Goal: Information Seeking & Learning: Compare options

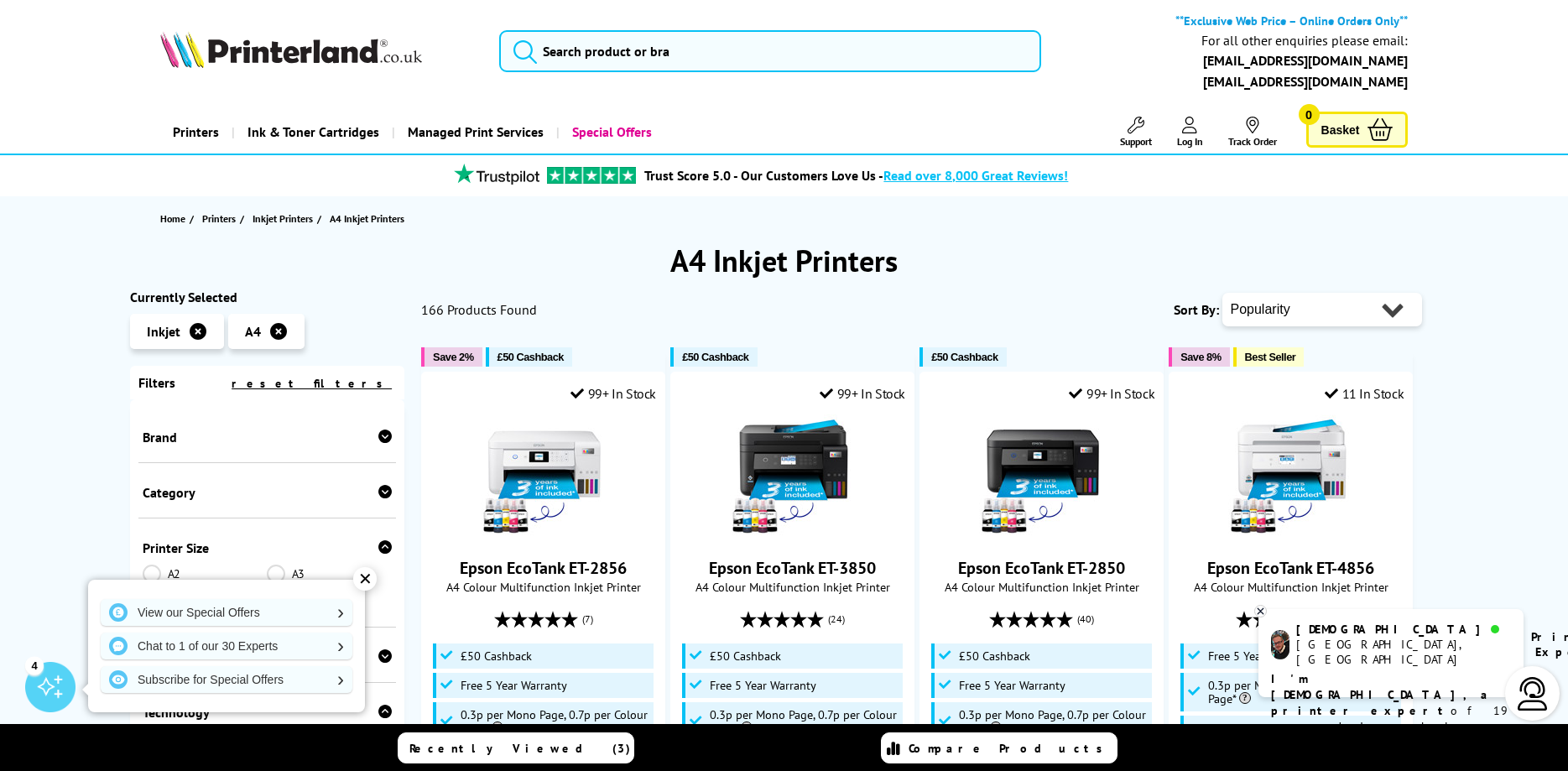
click at [364, 587] on div "✕" at bounding box center [365, 578] width 24 height 24
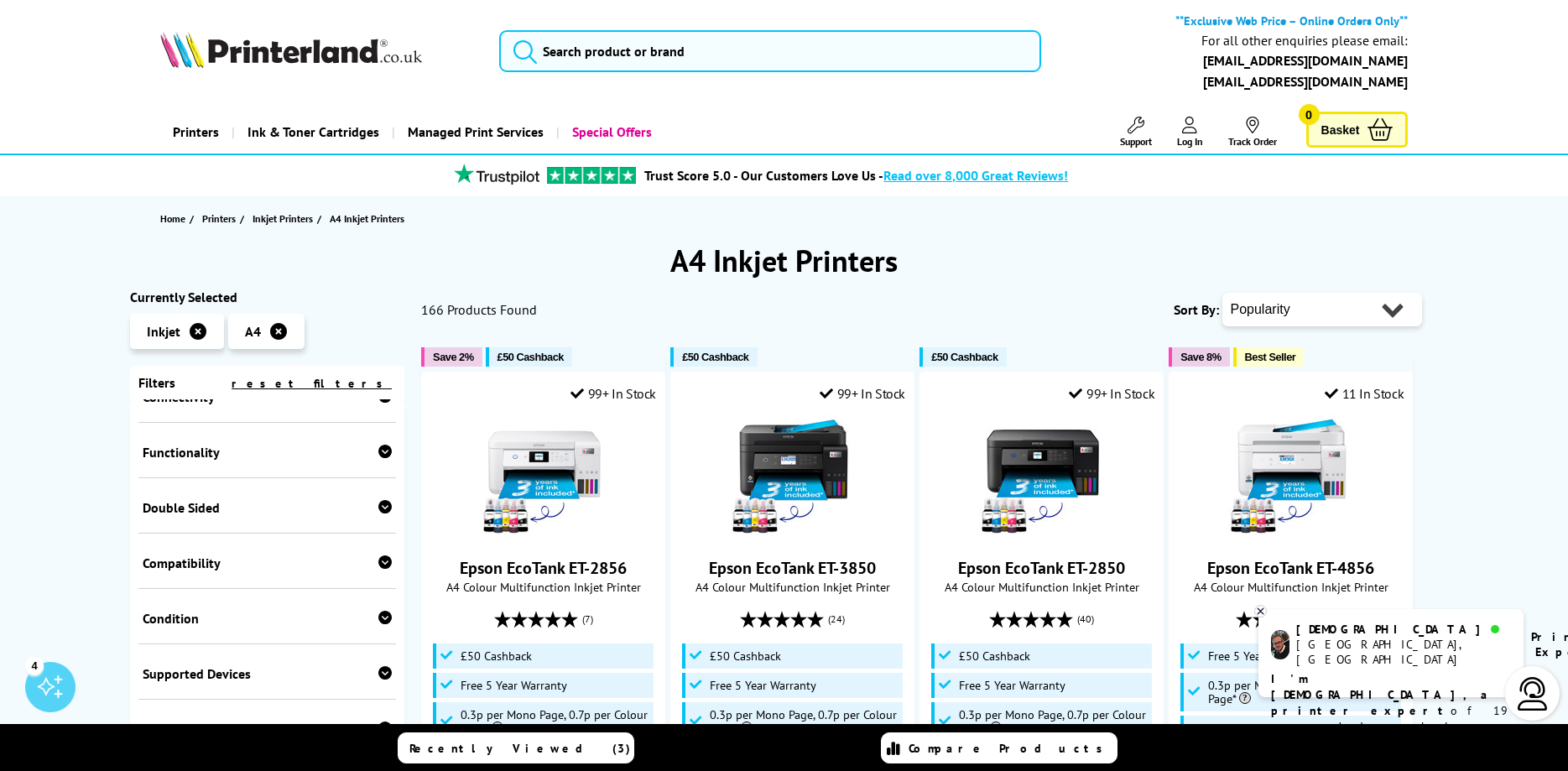
scroll to position [504, 0]
click at [391, 461] on icon at bounding box center [385, 456] width 13 height 13
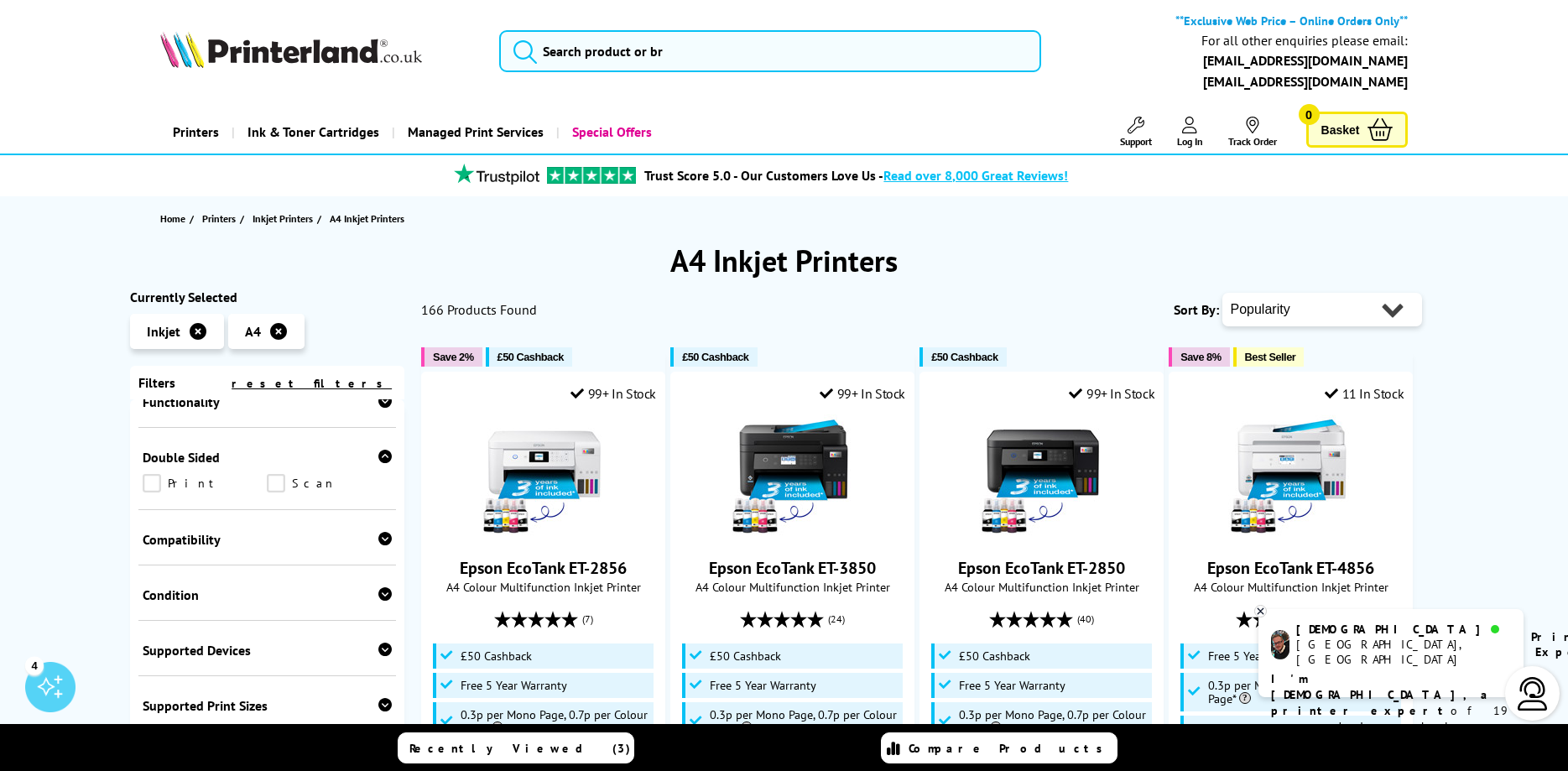
click at [151, 486] on link "Print" at bounding box center [205, 483] width 125 height 18
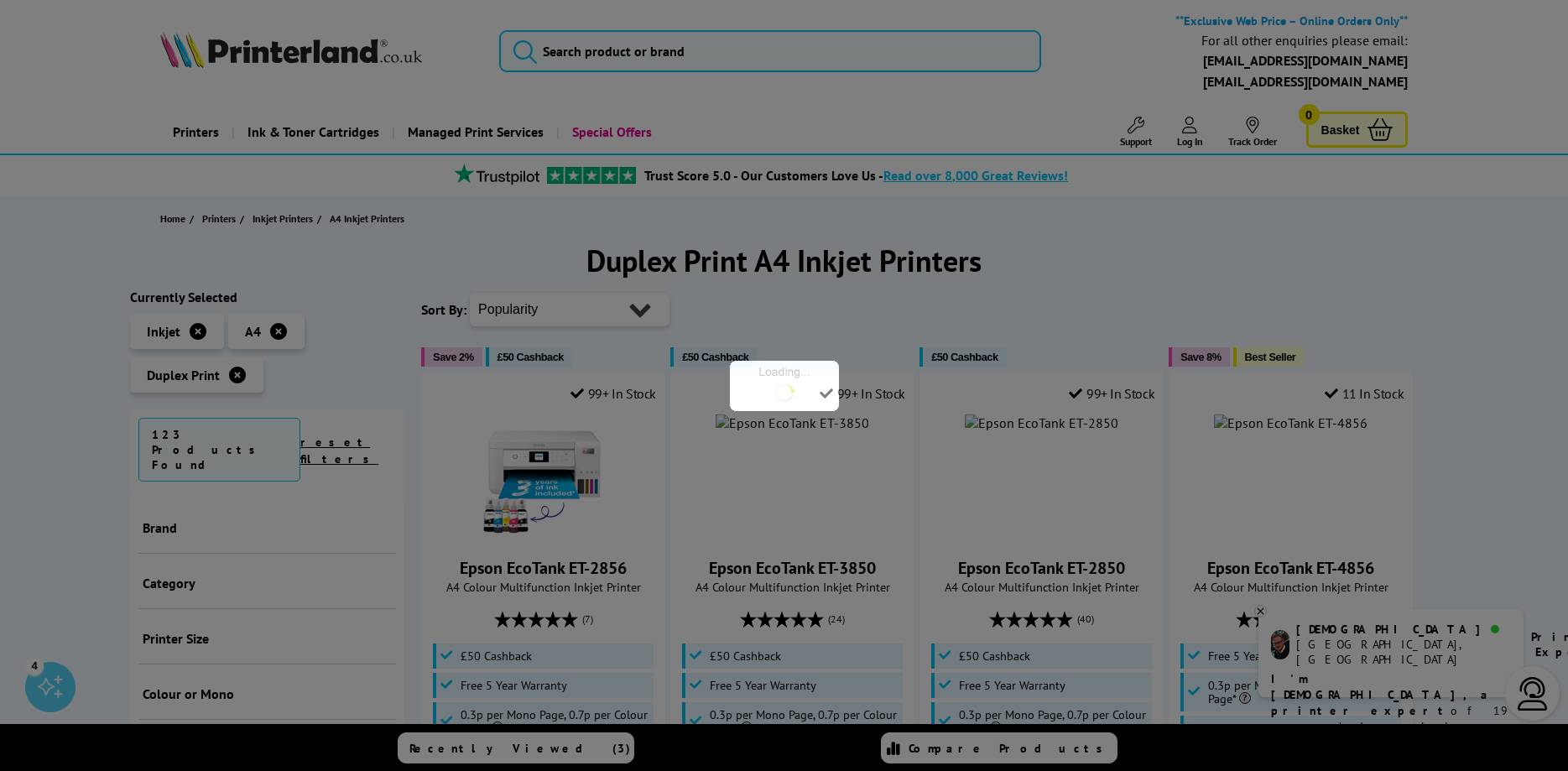
scroll to position [584, 0]
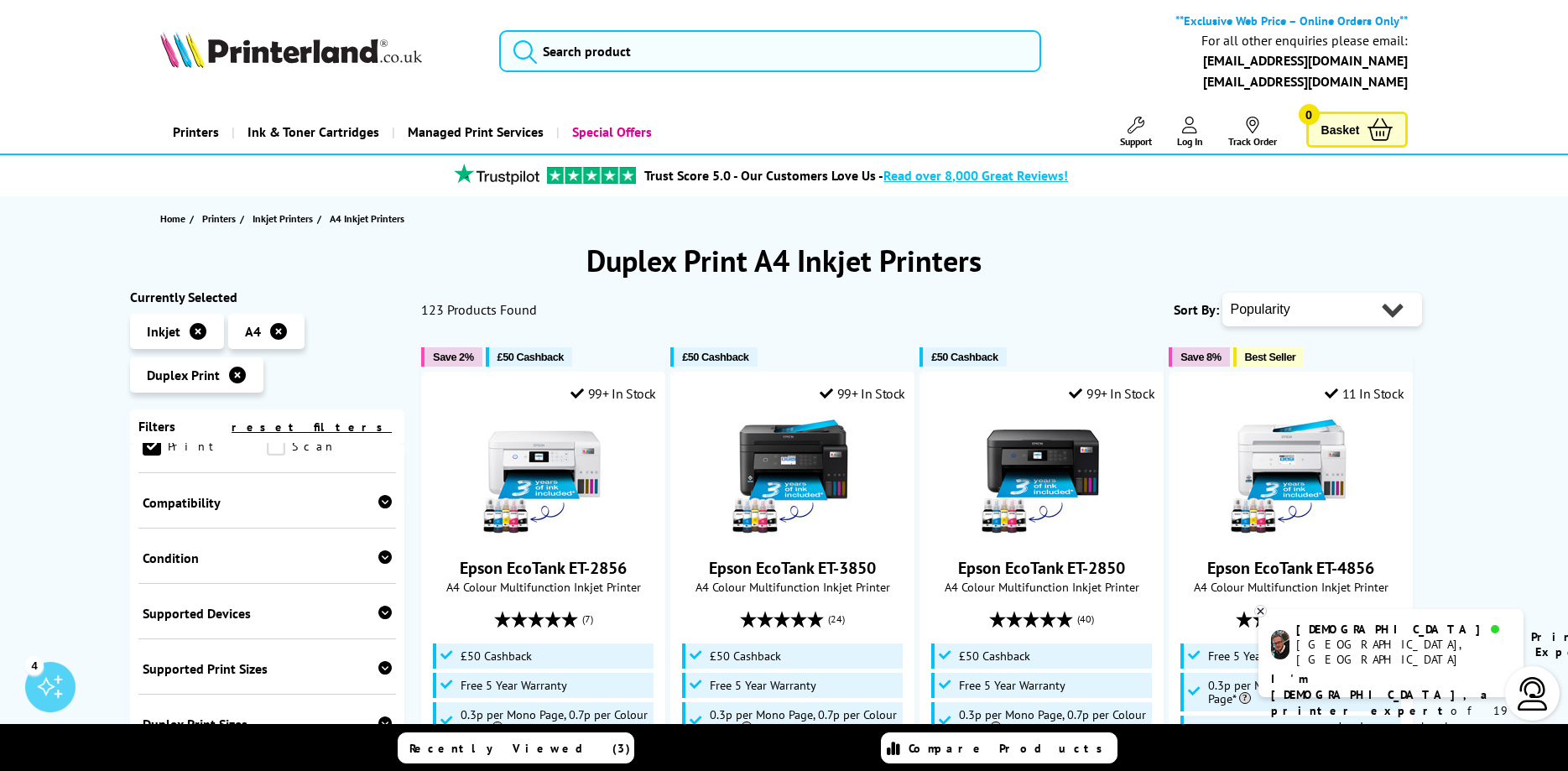
click at [283, 449] on link "Scan" at bounding box center [329, 446] width 125 height 18
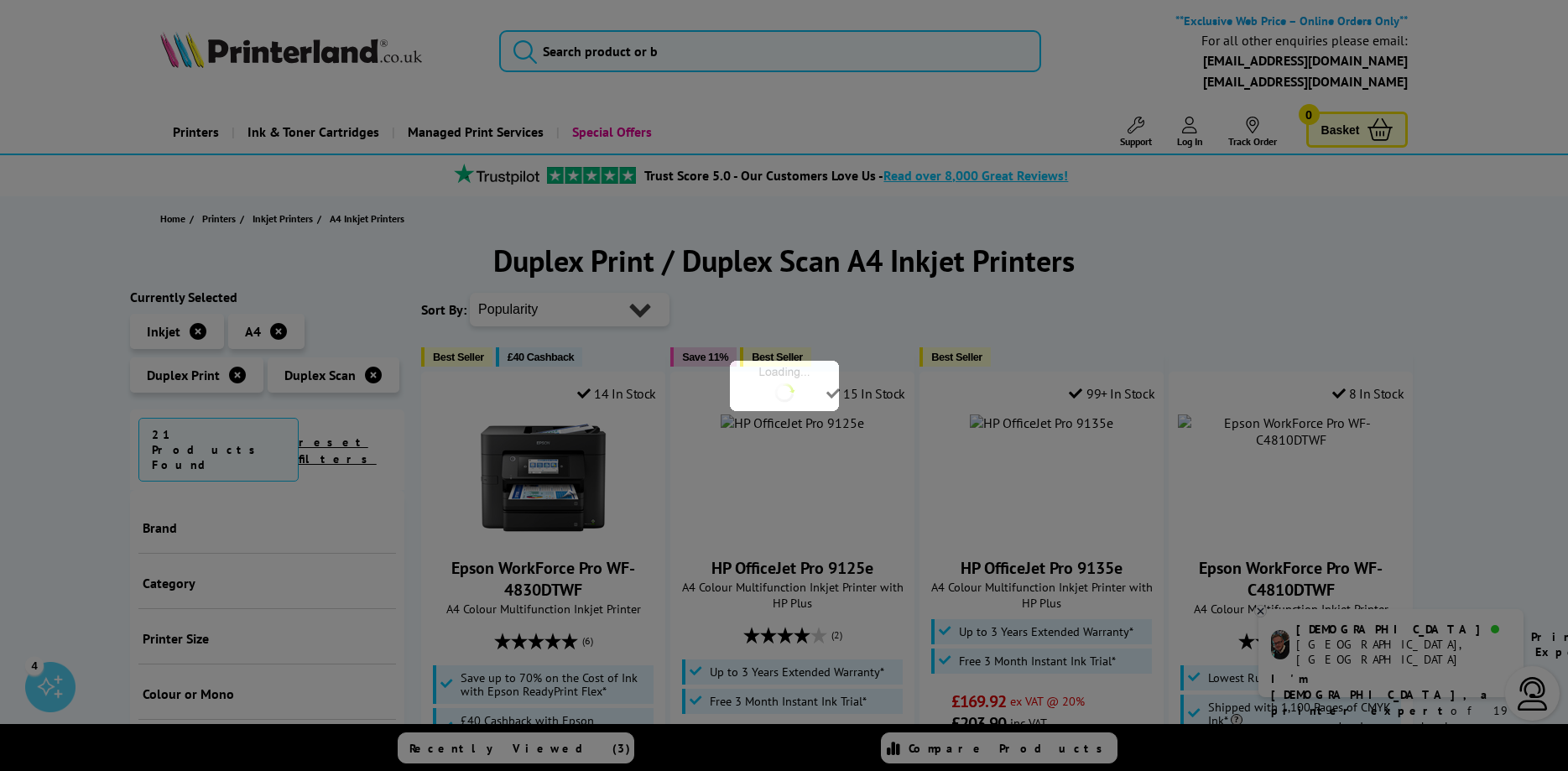
scroll to position [568, 0]
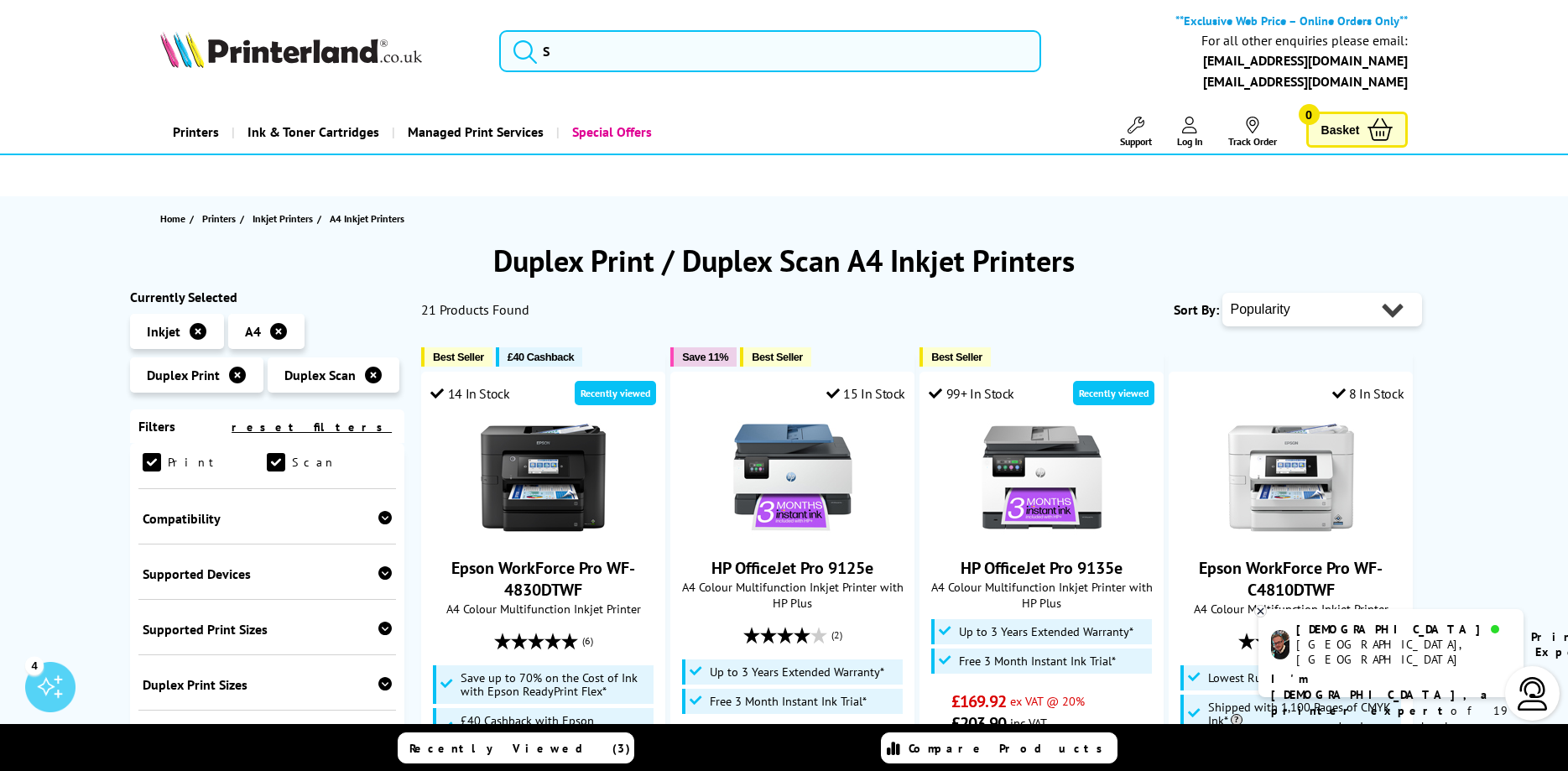
click at [1222, 293] on select "Popularity Rating Price - Low to High Price - High to Low Running Costs - Low t…" at bounding box center [1322, 309] width 200 height 33
select select "Price Ascending"
click option "Price - Low to High" at bounding box center [0, 0] width 0 height 0
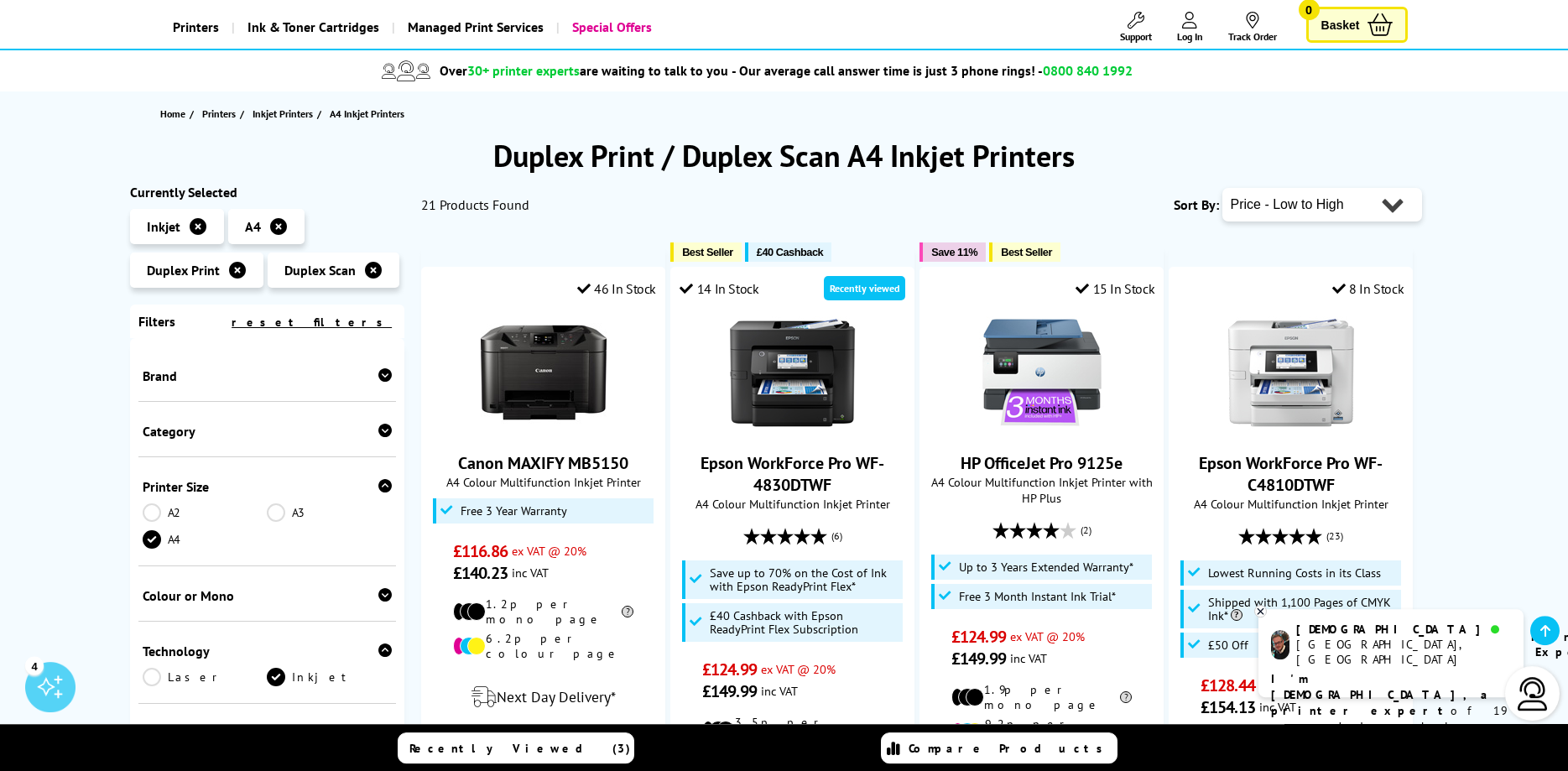
scroll to position [85, 0]
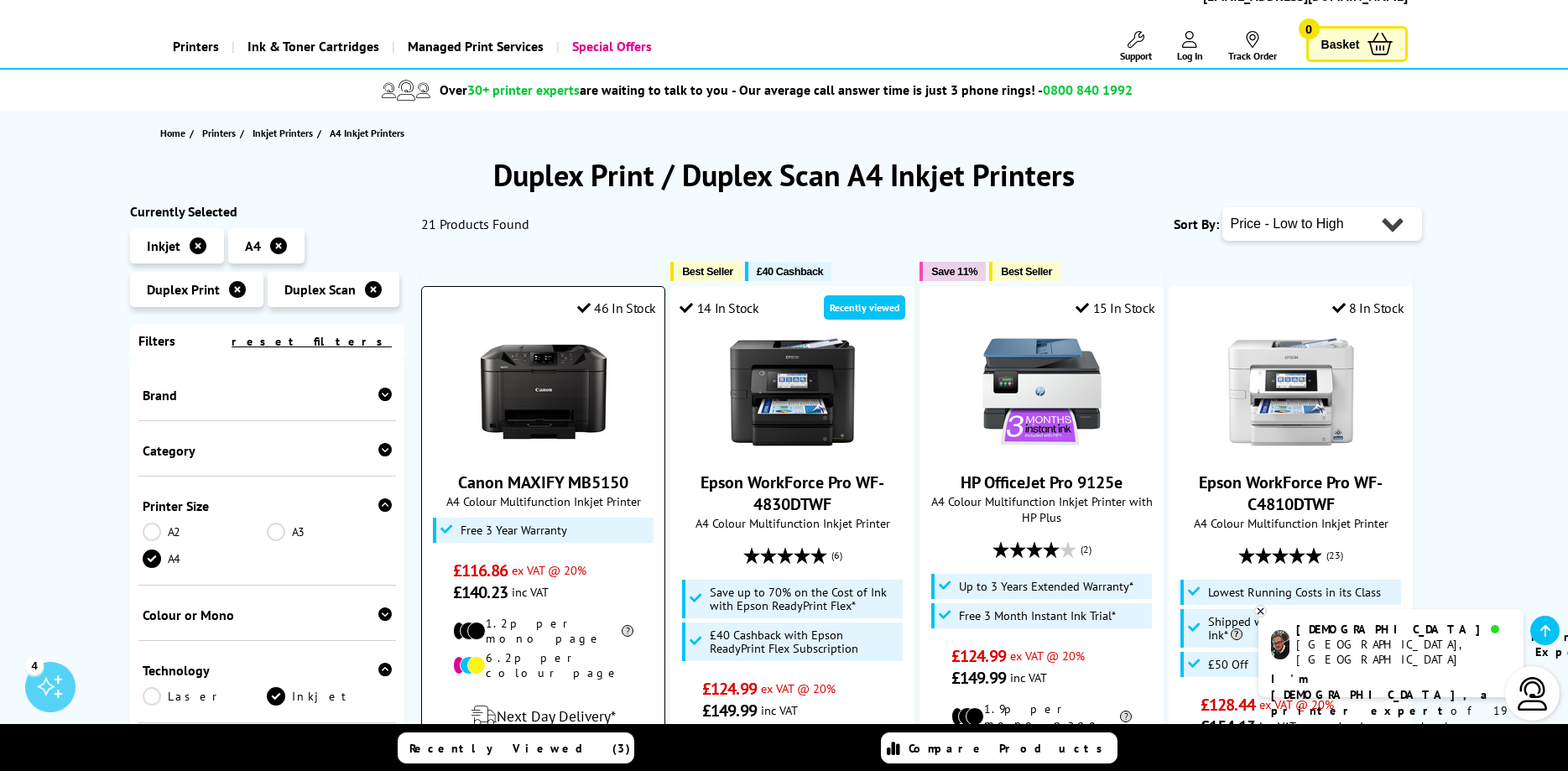
click at [537, 482] on link "Canon MAXIFY MB5150" at bounding box center [543, 482] width 171 height 22
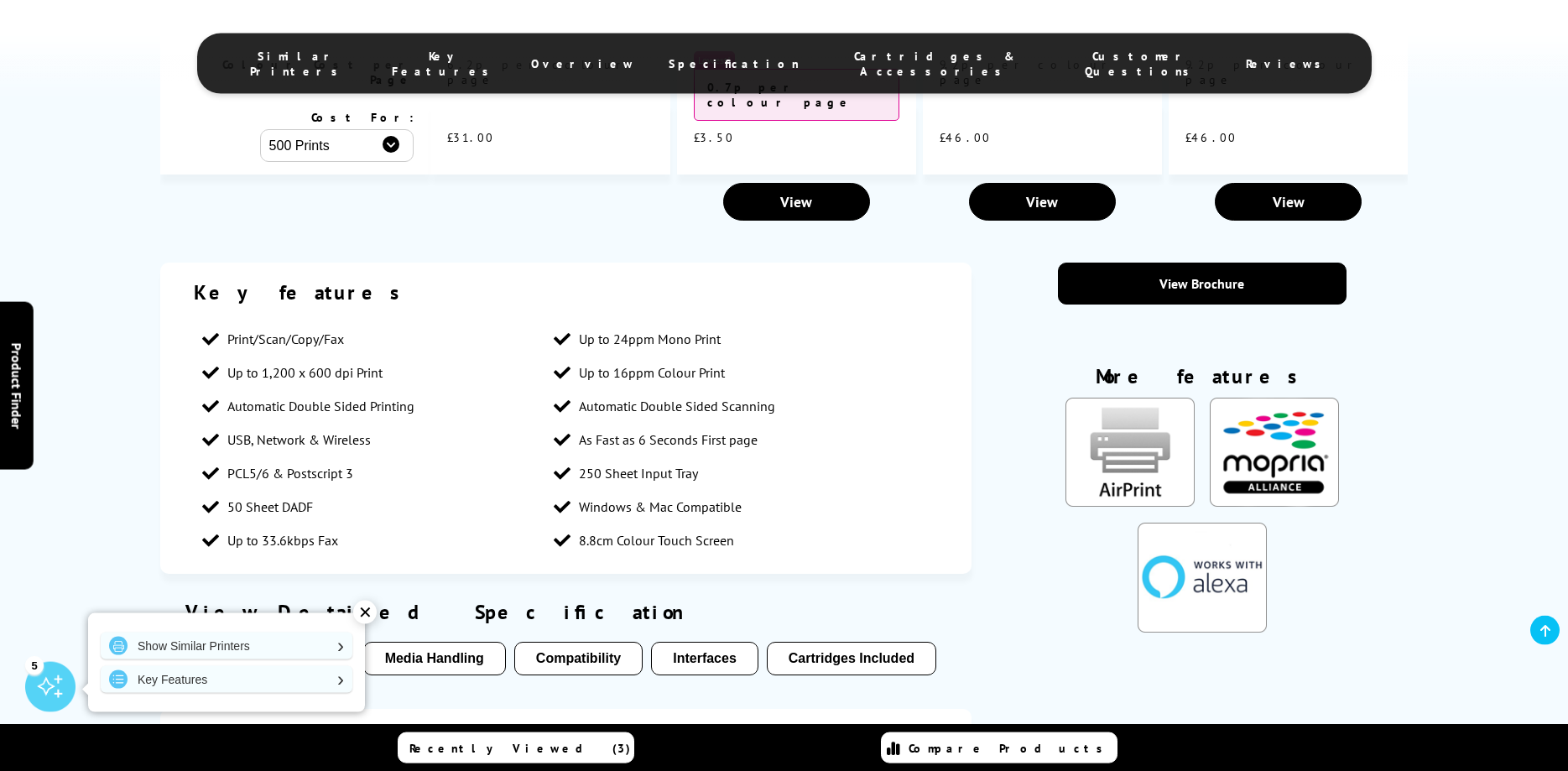
scroll to position [1969, 0]
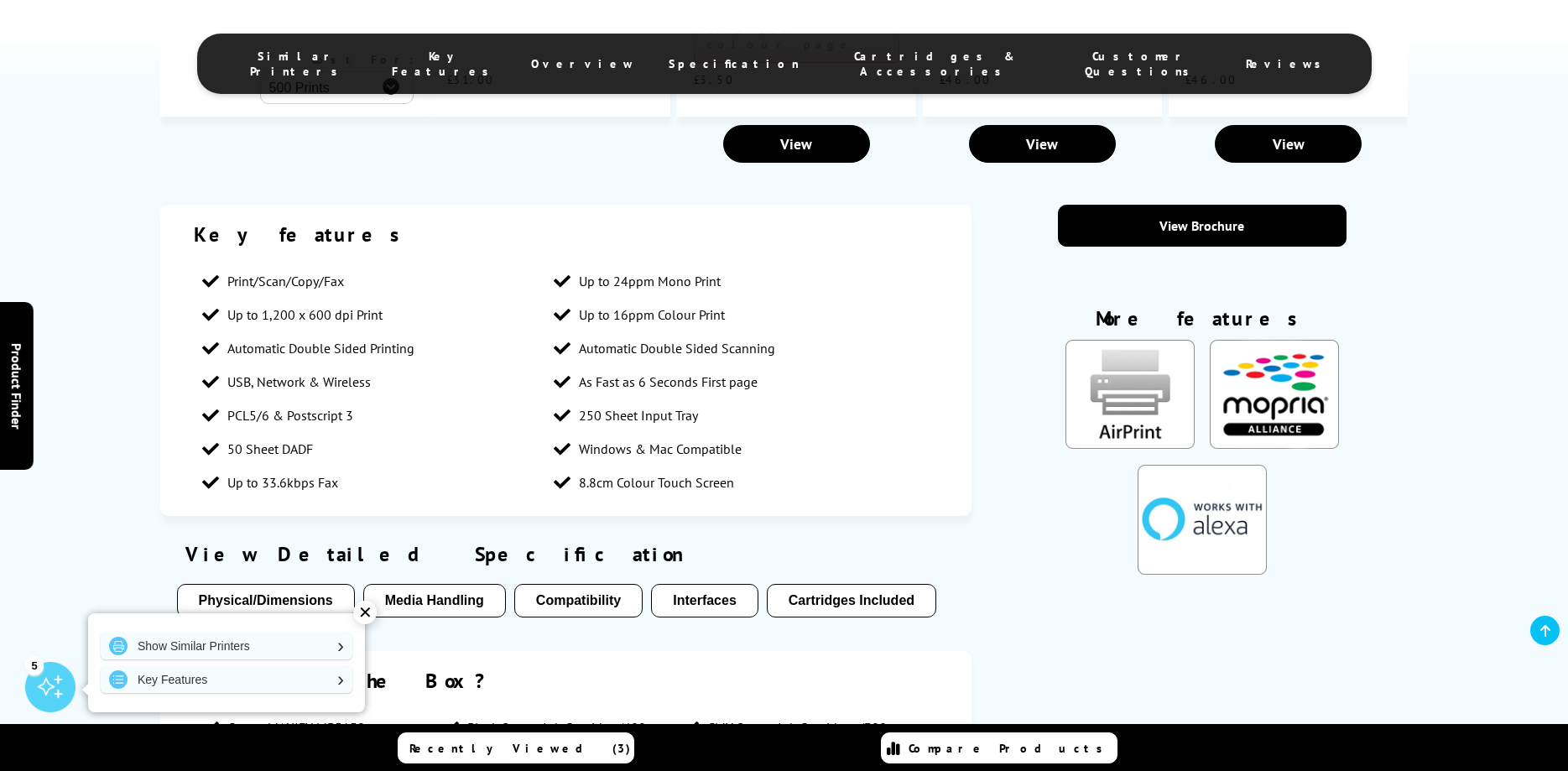
click at [298, 584] on button "Physical/Dimensions" at bounding box center [266, 600] width 178 height 33
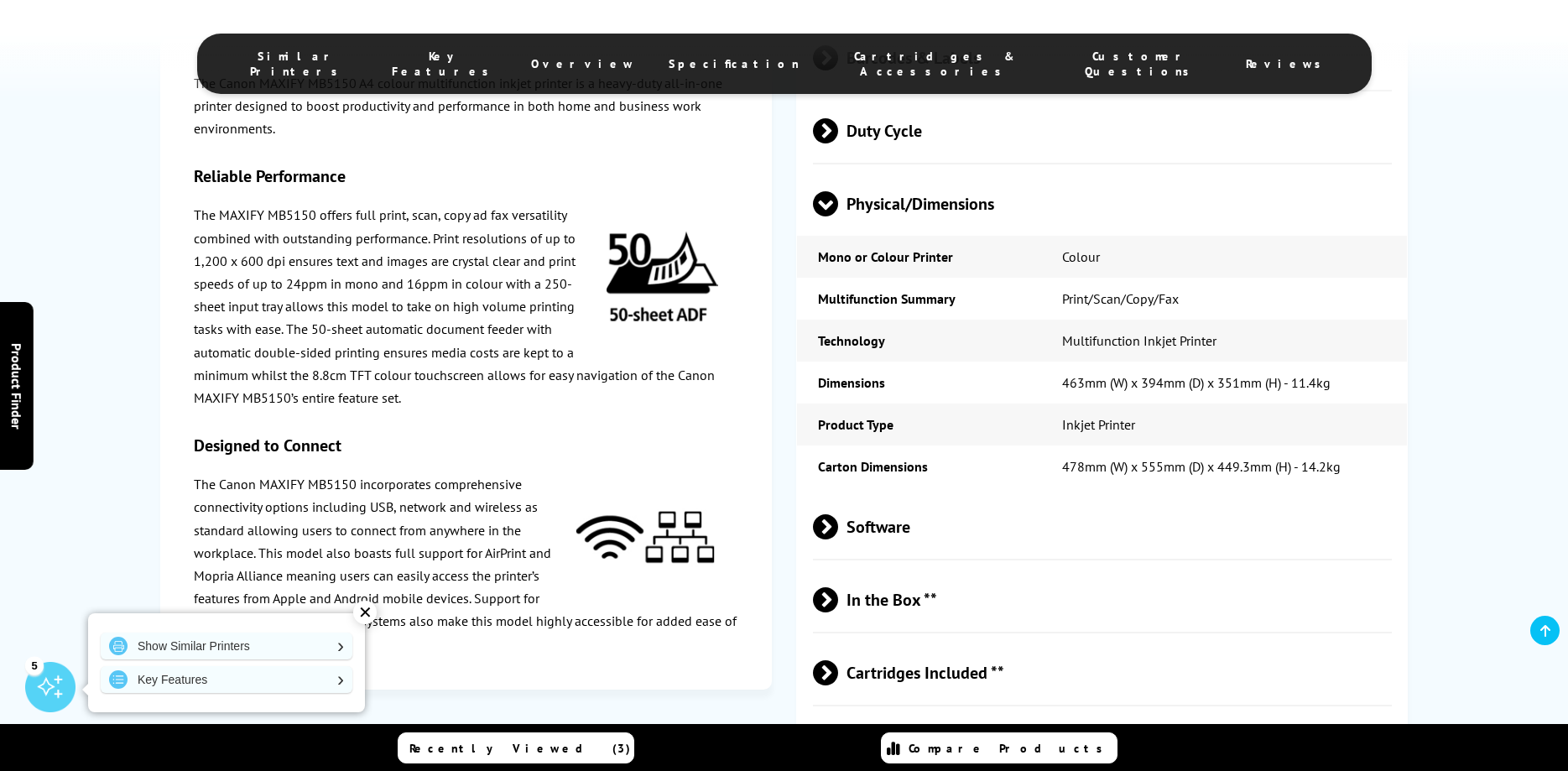
scroll to position [3881, 0]
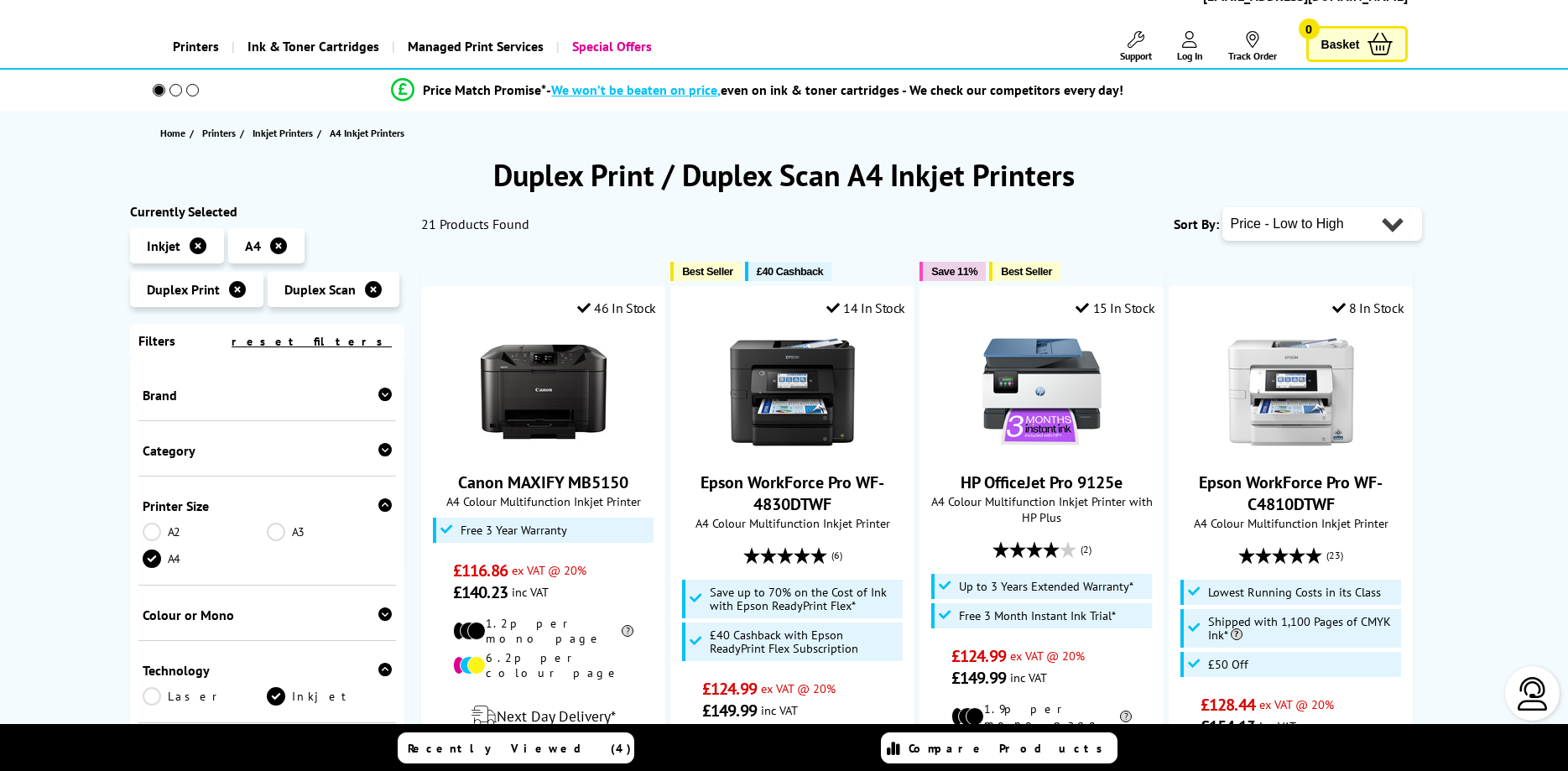
scroll to position [85, 0]
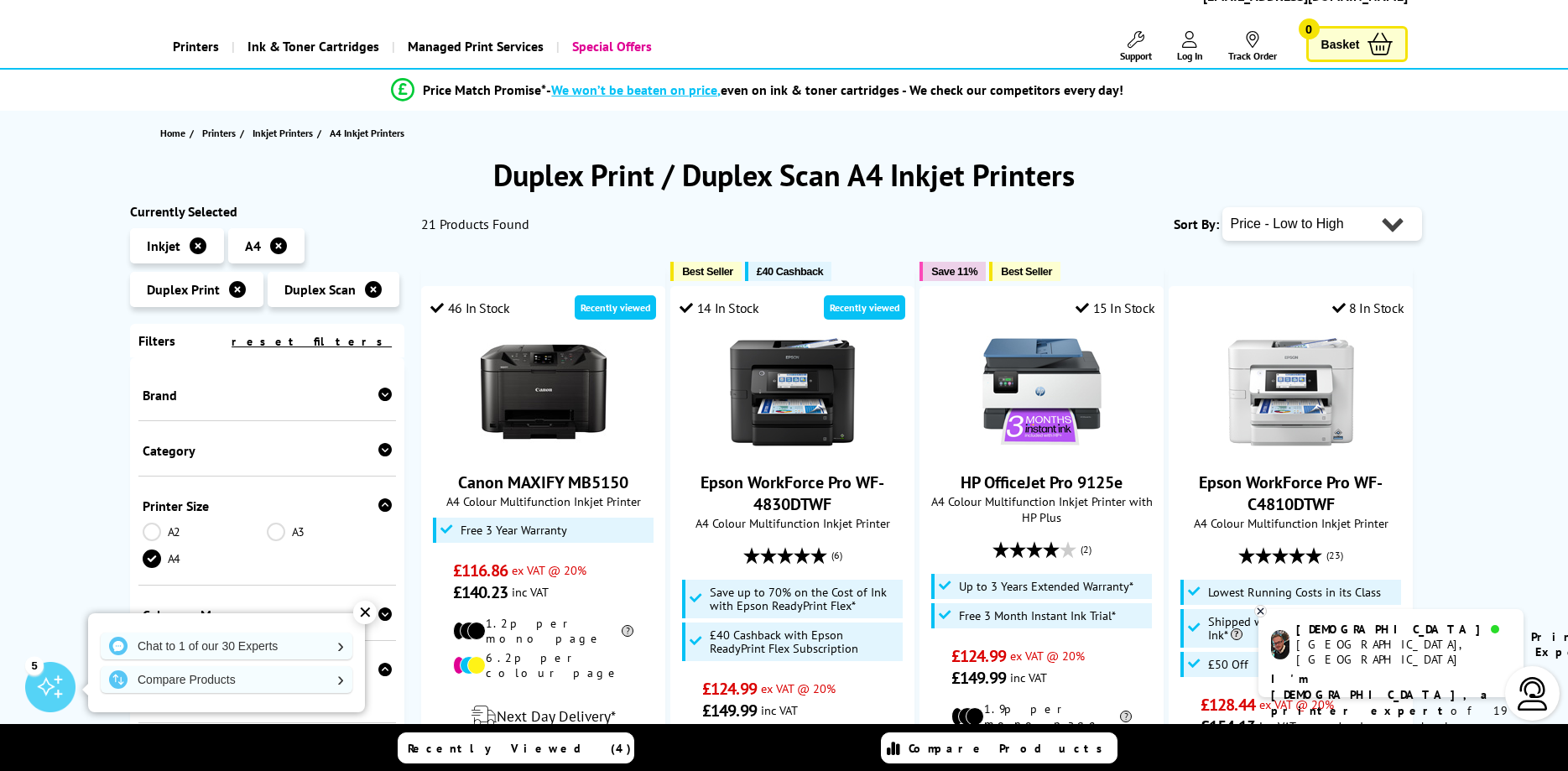
click at [369, 287] on icon at bounding box center [374, 289] width 17 height 17
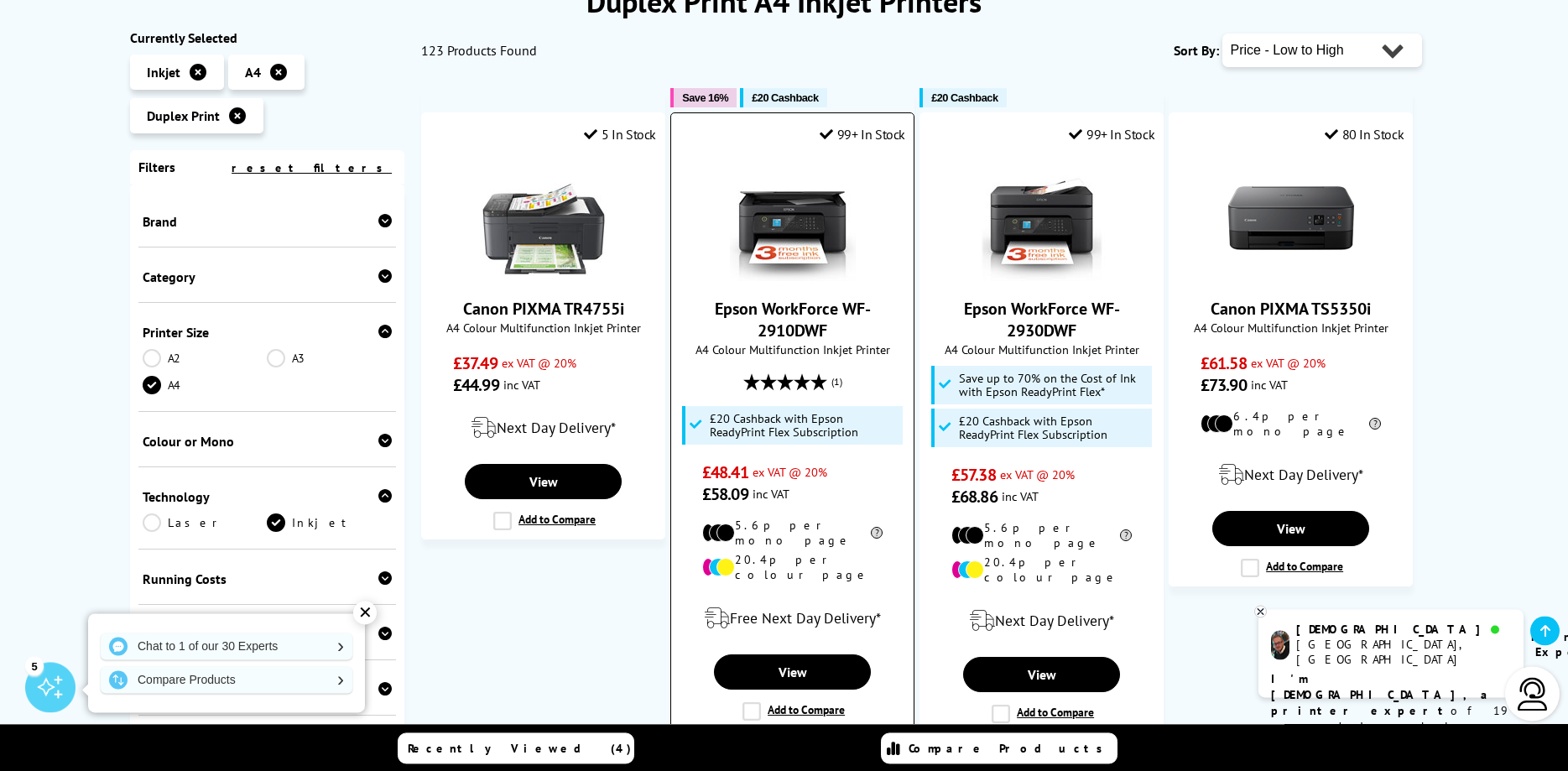
scroll to position [257, 0]
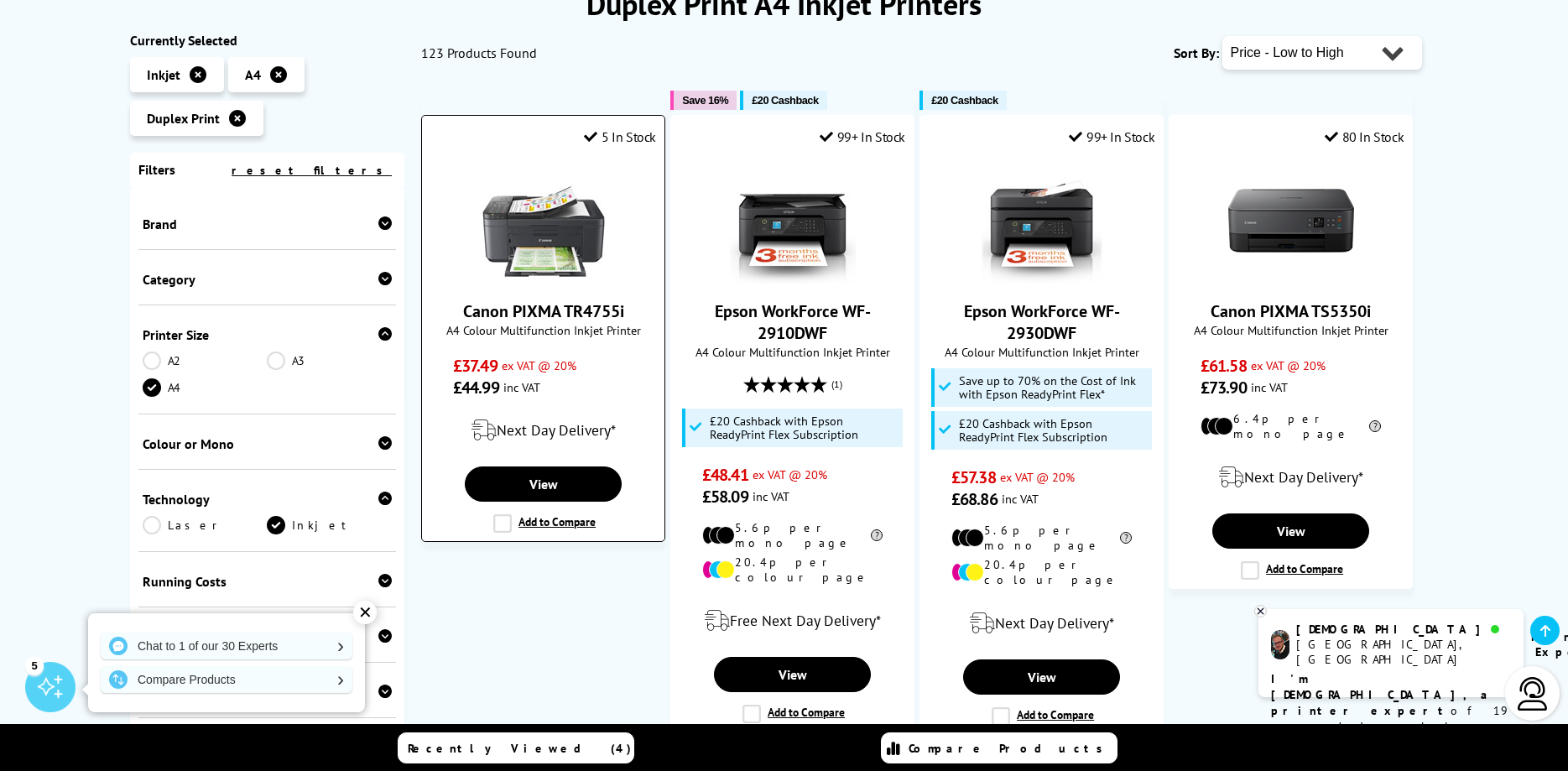
click at [578, 317] on link "Canon PIXMA TR4755i" at bounding box center [544, 311] width 161 height 22
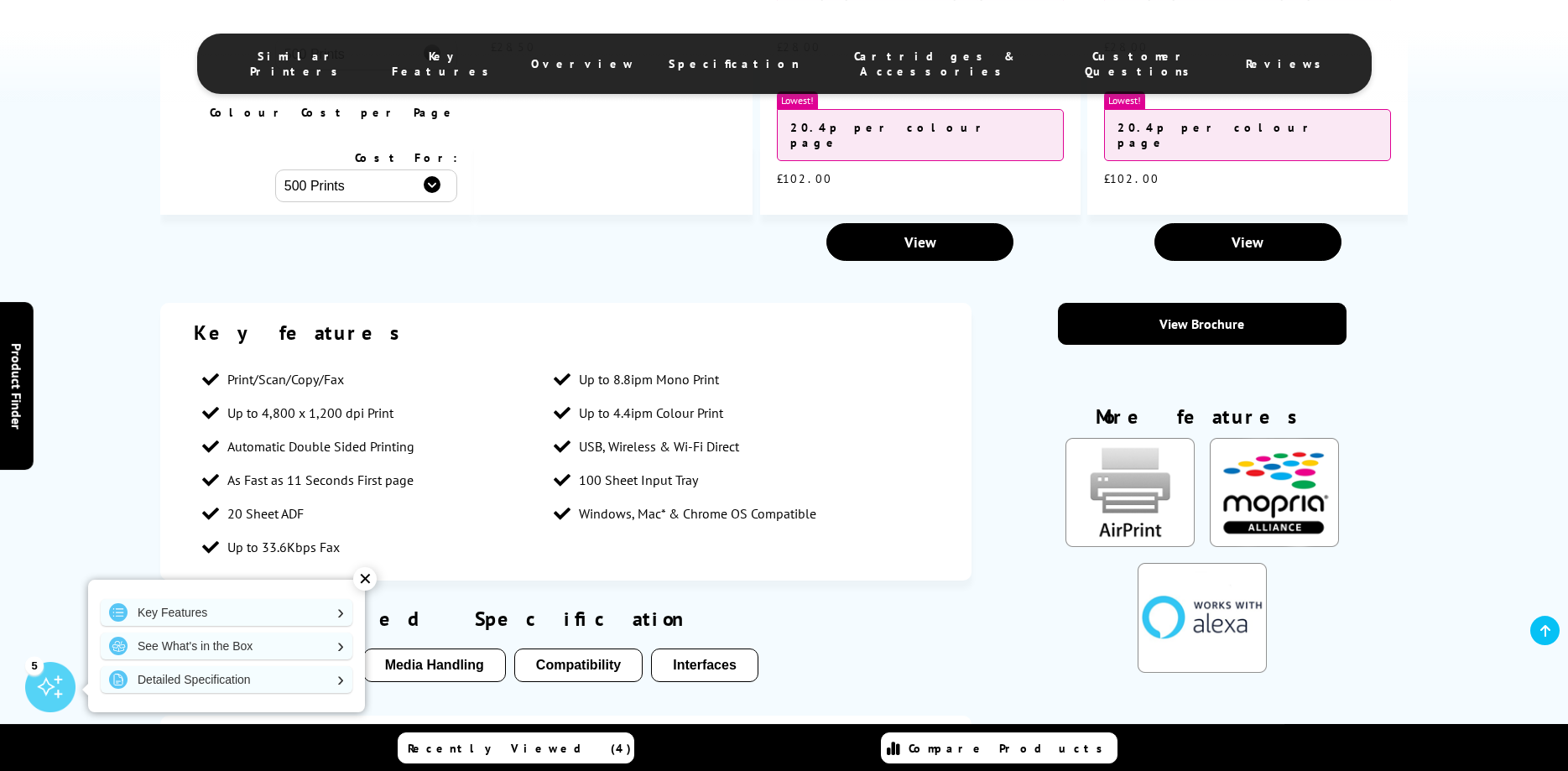
scroll to position [1883, 0]
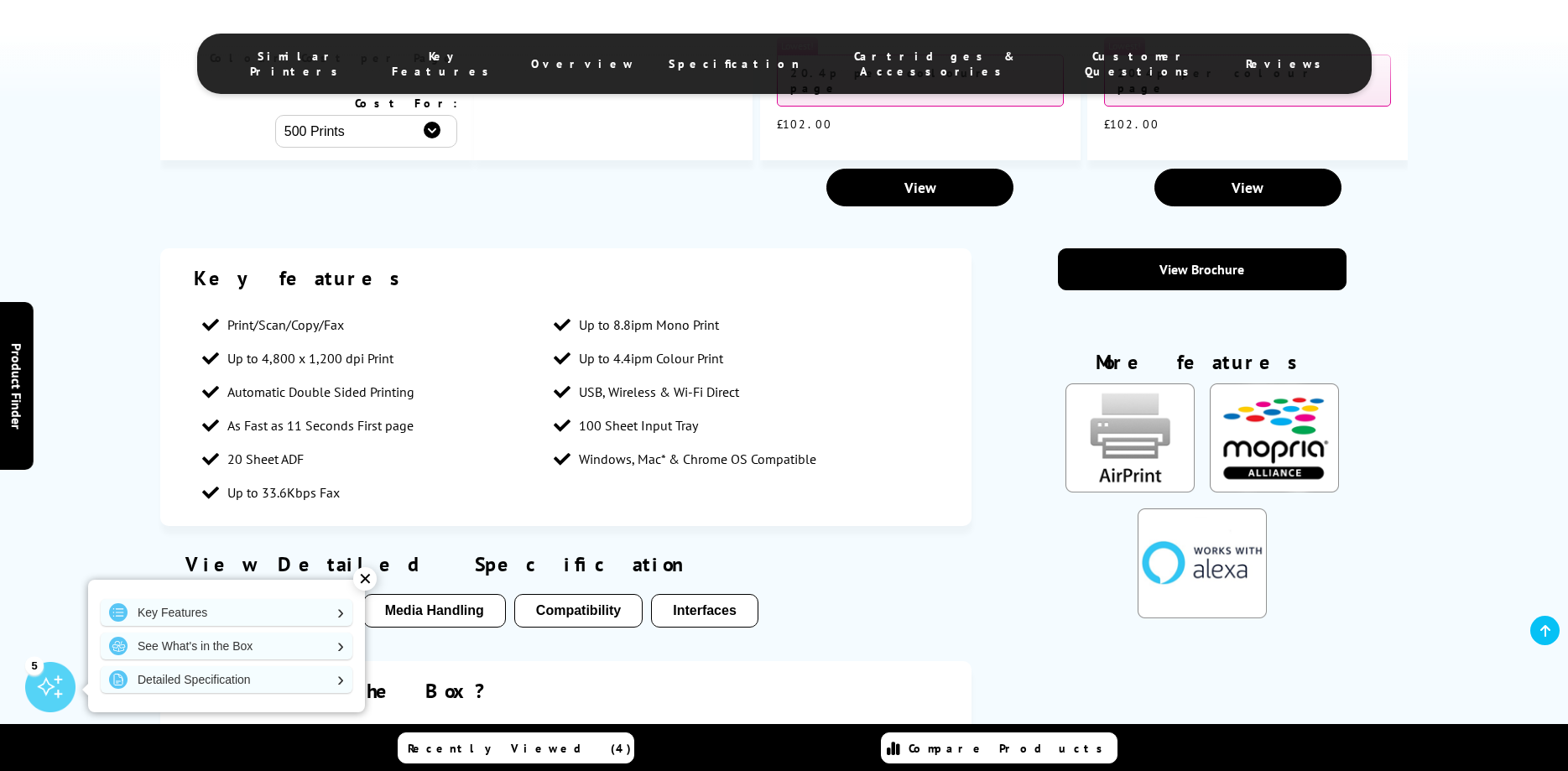
click at [333, 595] on button "Physical/Dimensions" at bounding box center [266, 611] width 178 height 33
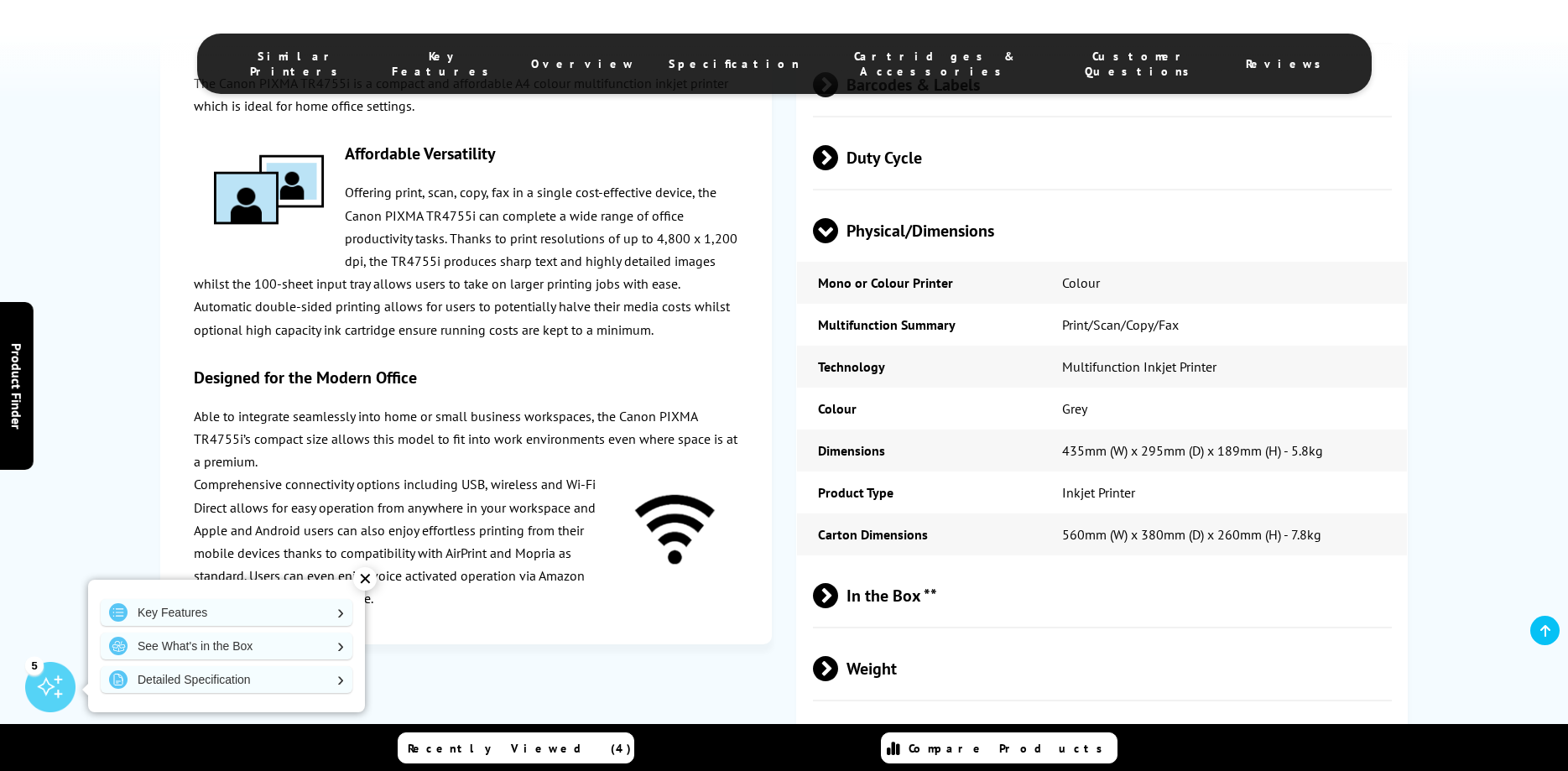
scroll to position [3626, 0]
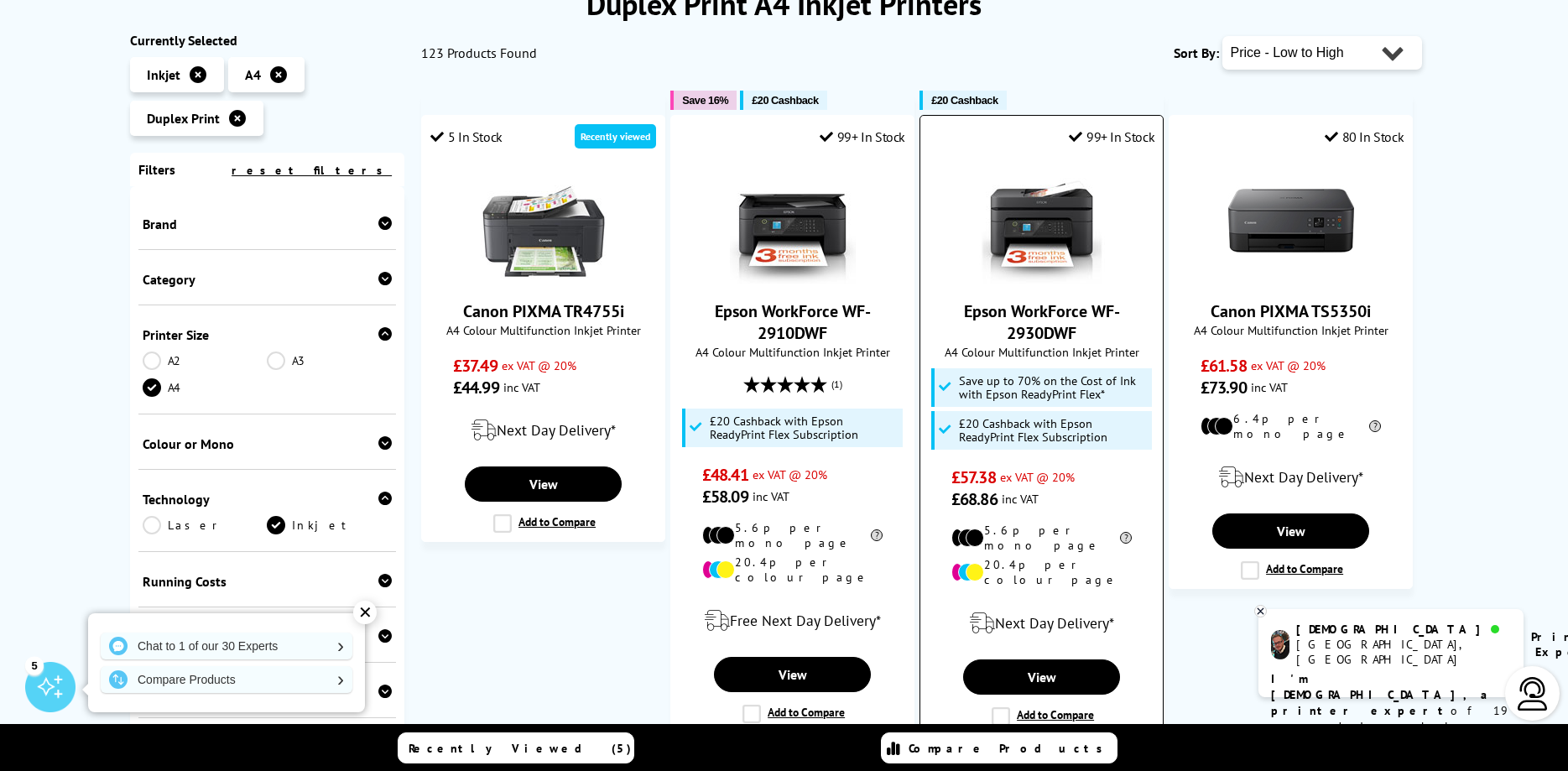
scroll to position [257, 0]
click at [1003, 321] on link "Epson WorkForce WF-2930DWF" at bounding box center [1042, 322] width 156 height 44
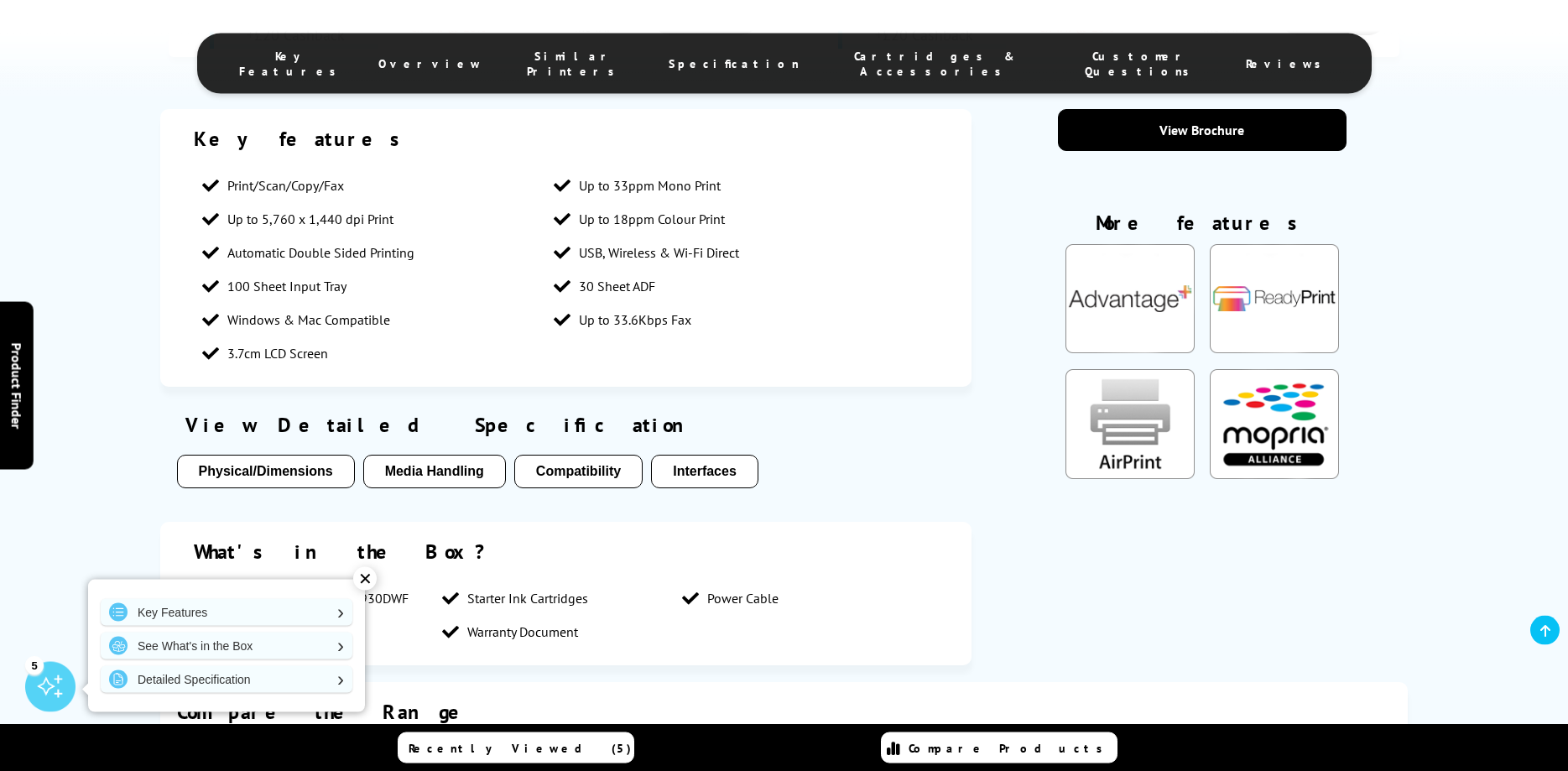
scroll to position [1456, 0]
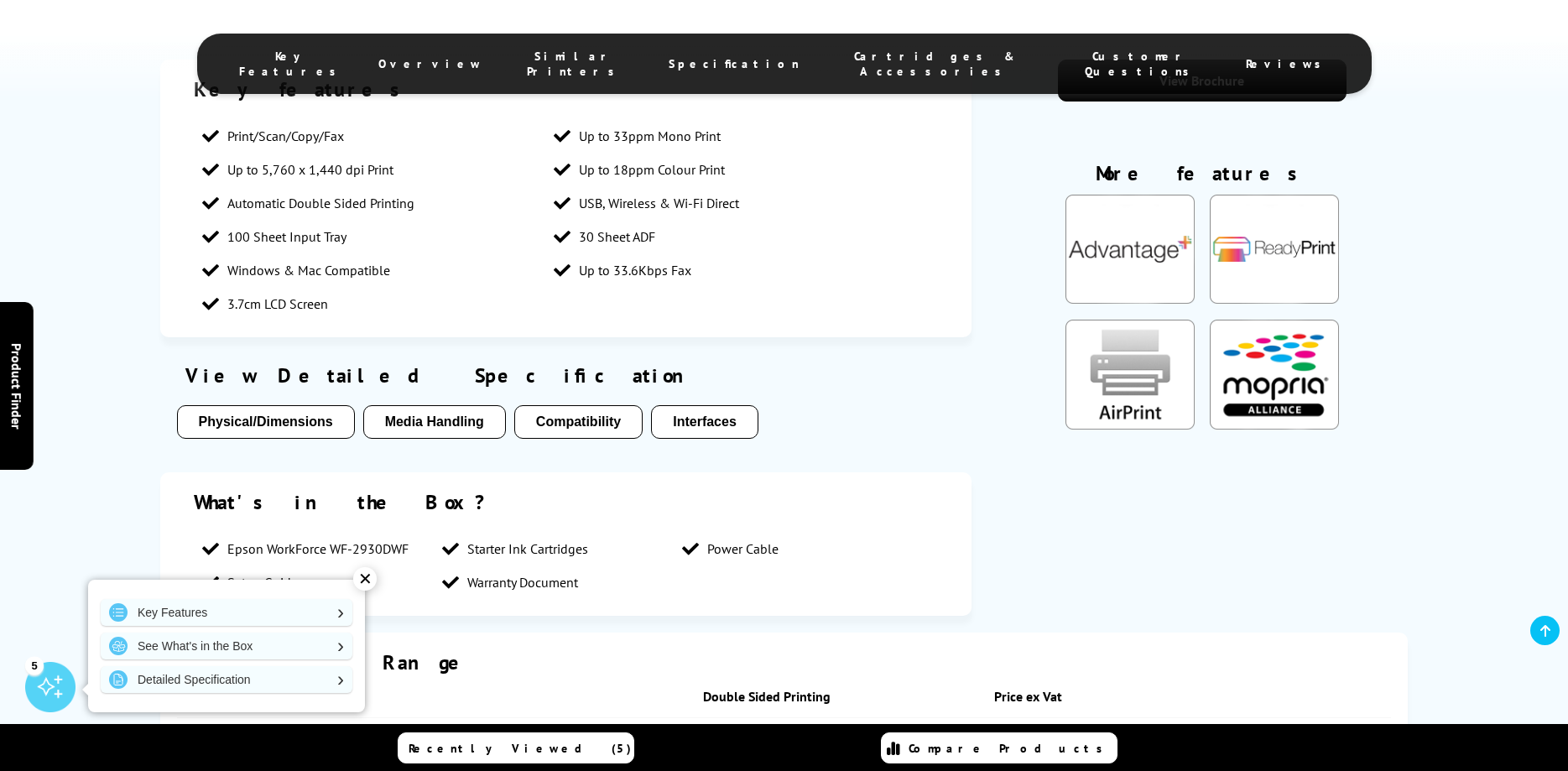
click at [310, 420] on button "Physical/Dimensions" at bounding box center [266, 421] width 178 height 33
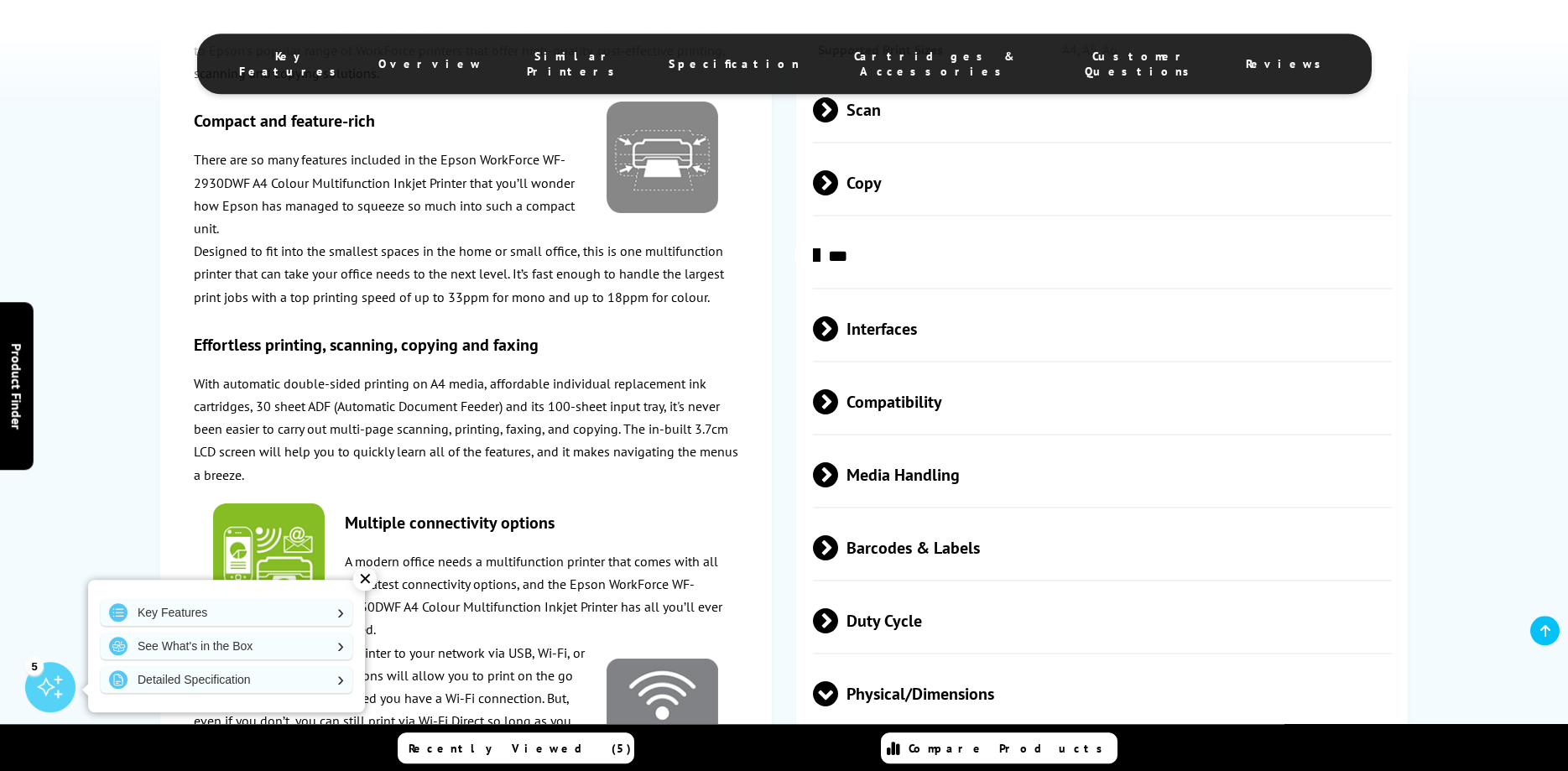
scroll to position [2604, 0]
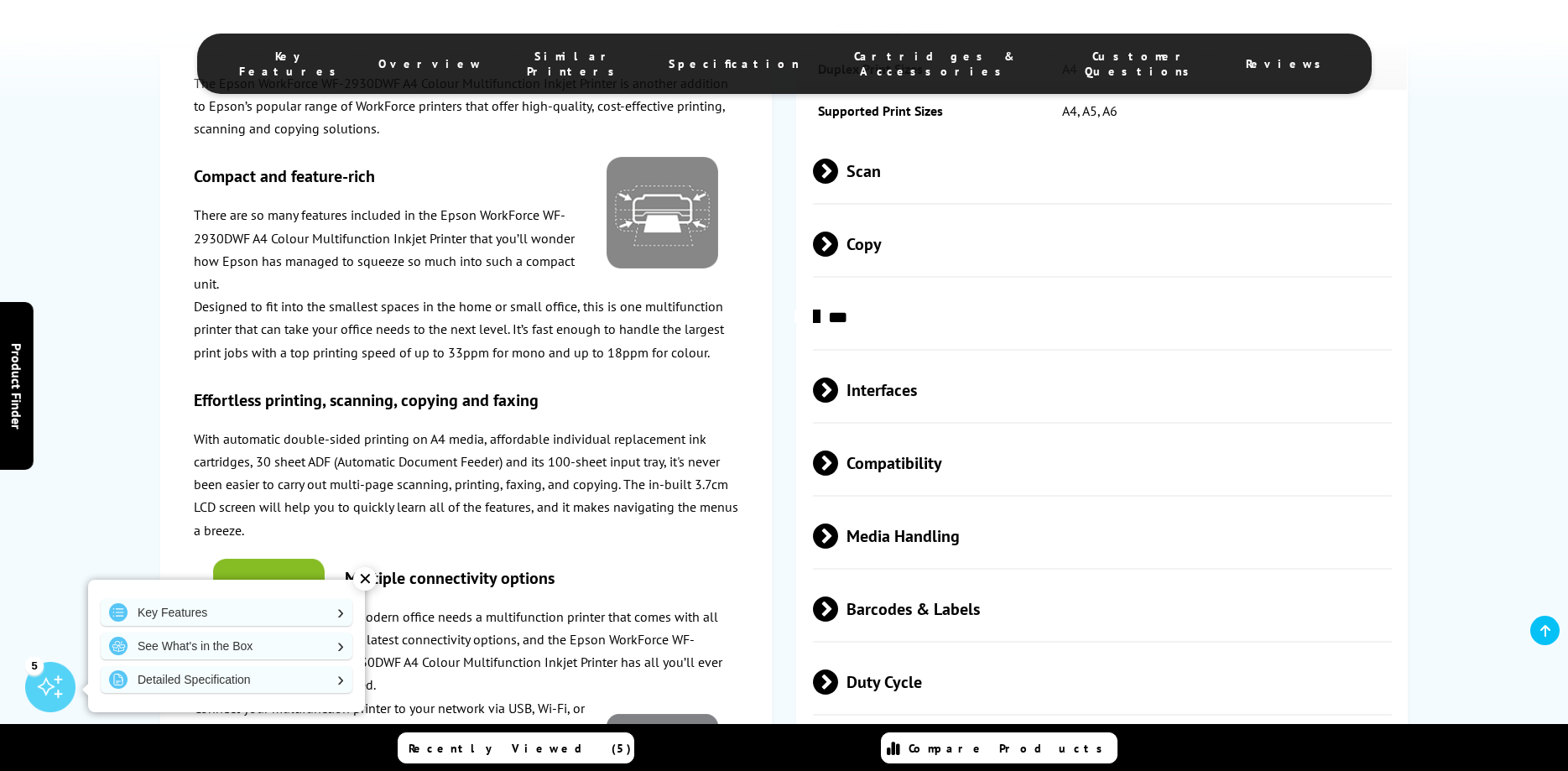
click at [838, 164] on span at bounding box center [838, 171] width 0 height 26
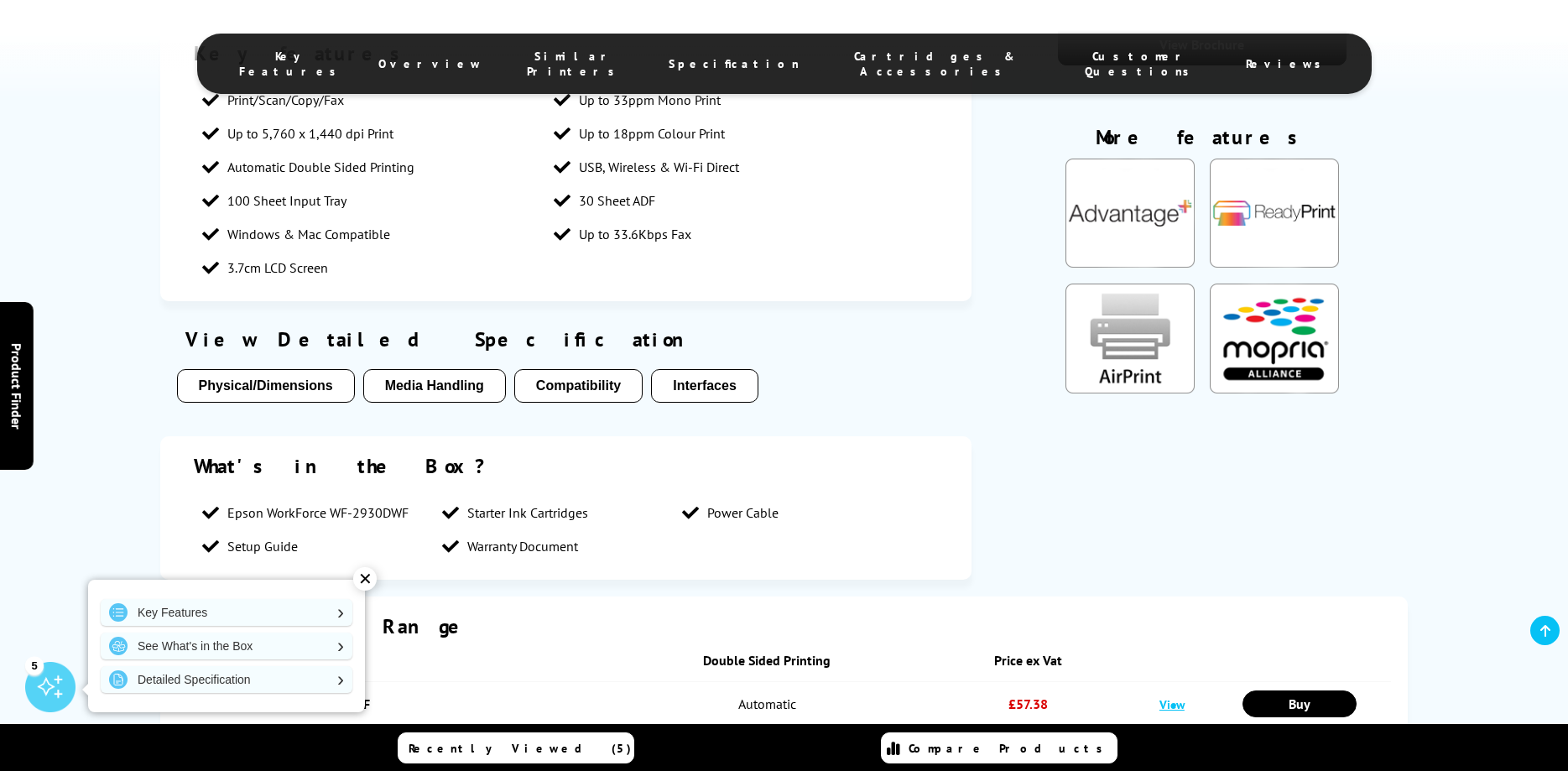
scroll to position [1149, 0]
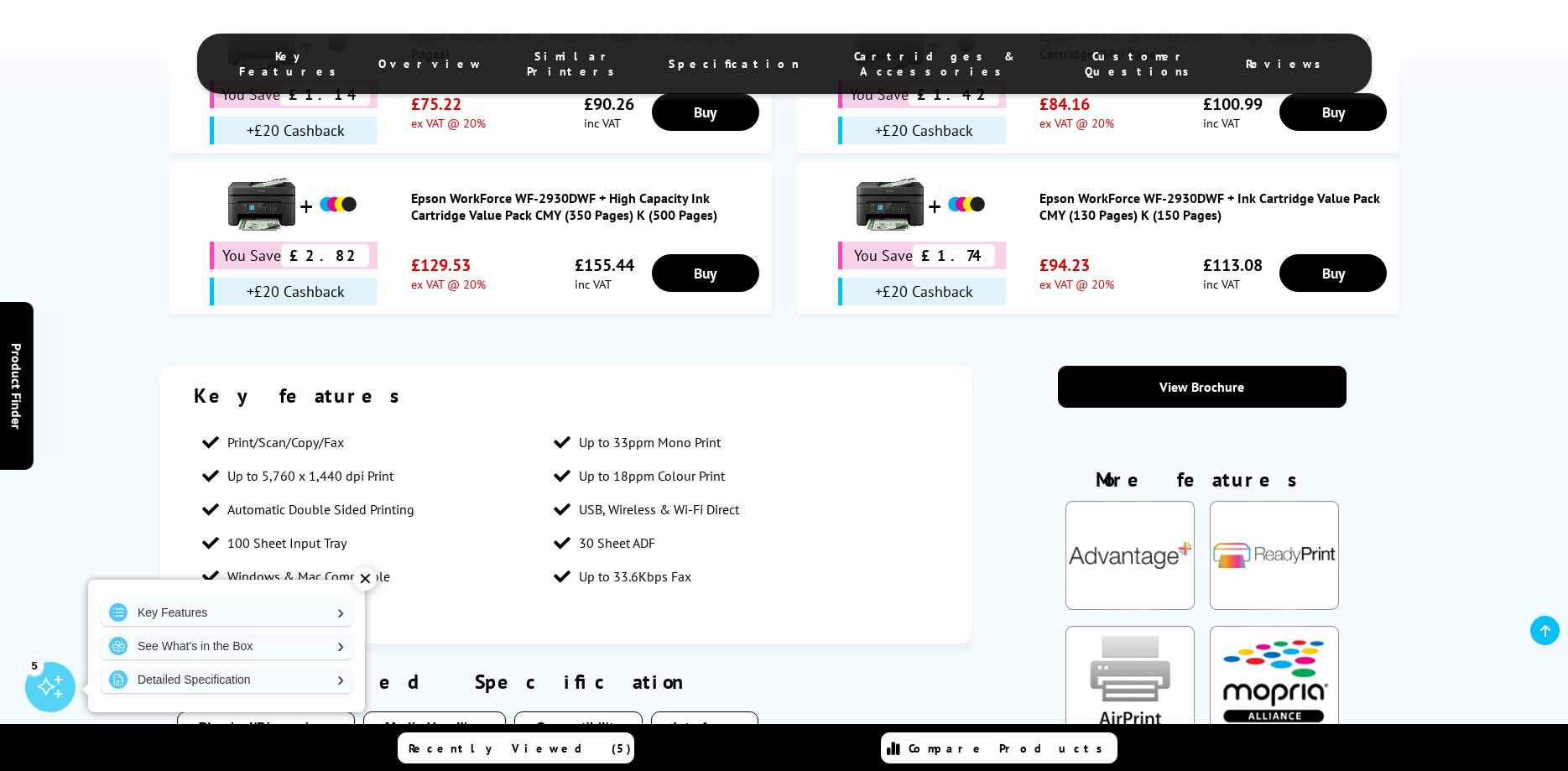
click at [857, 54] on span "Cartridges & Accessories" at bounding box center [935, 64] width 204 height 30
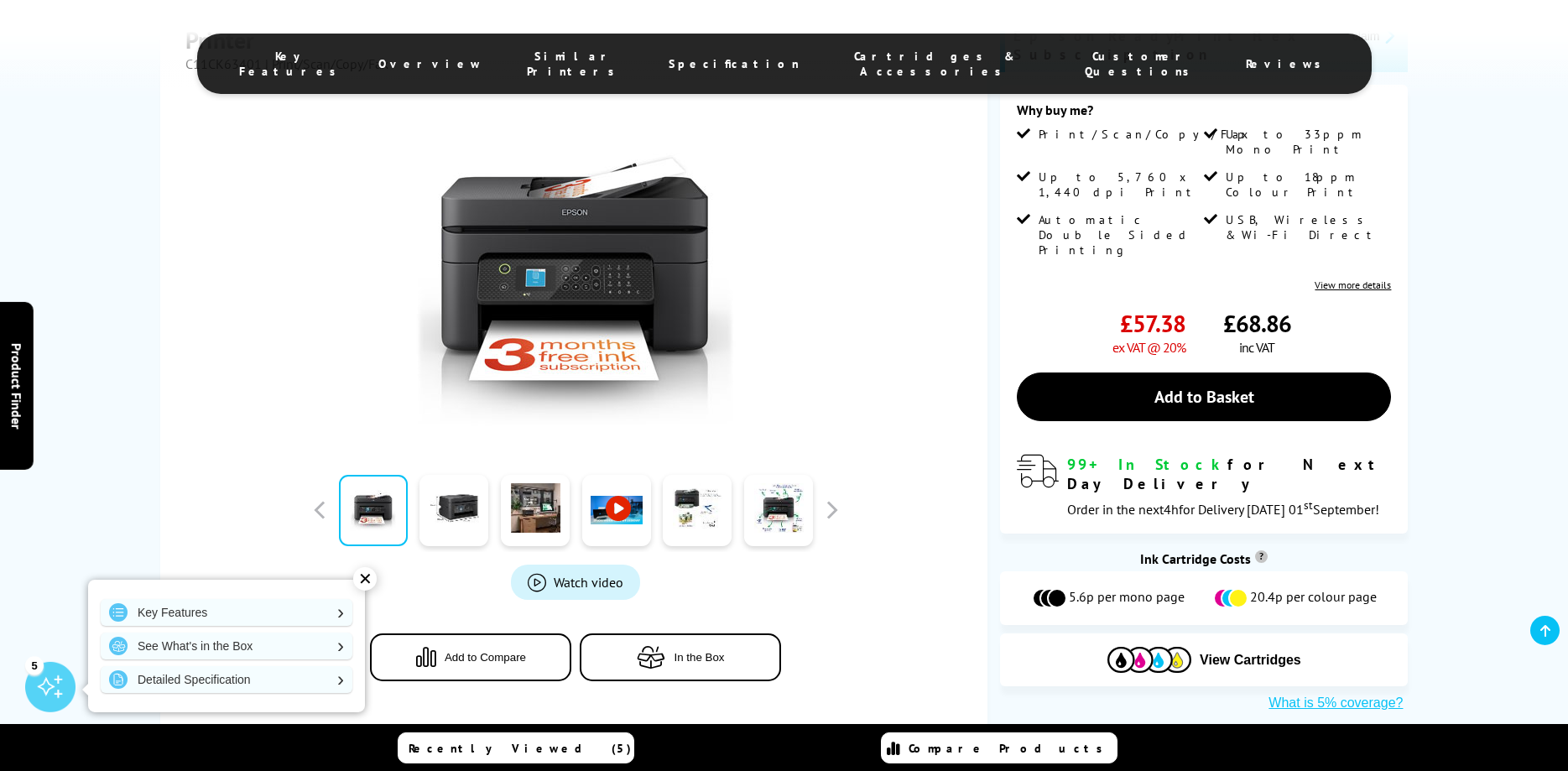
scroll to position [399, 0]
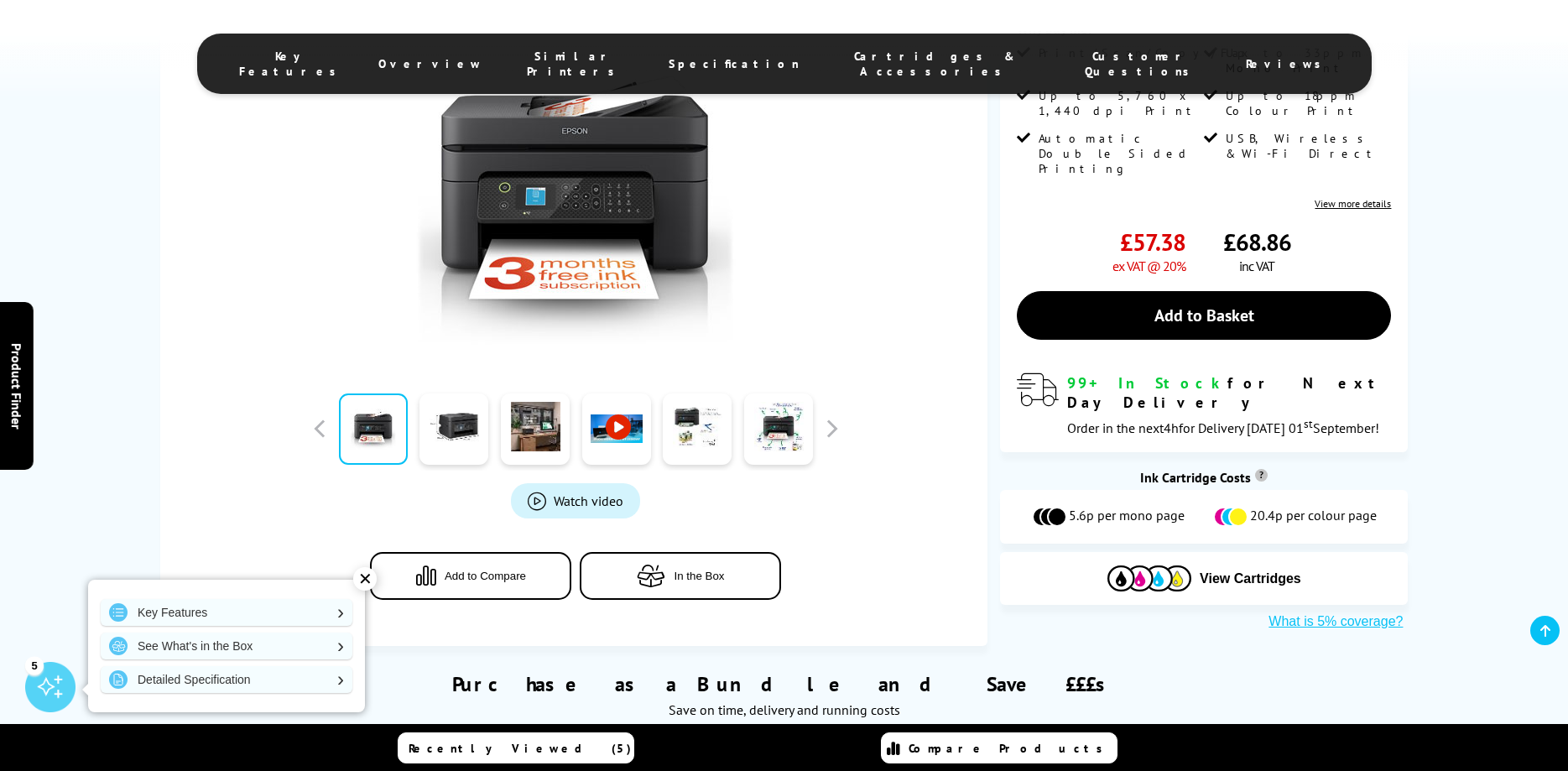
click at [833, 54] on span "Cartridges & Accessories" at bounding box center [935, 64] width 204 height 30
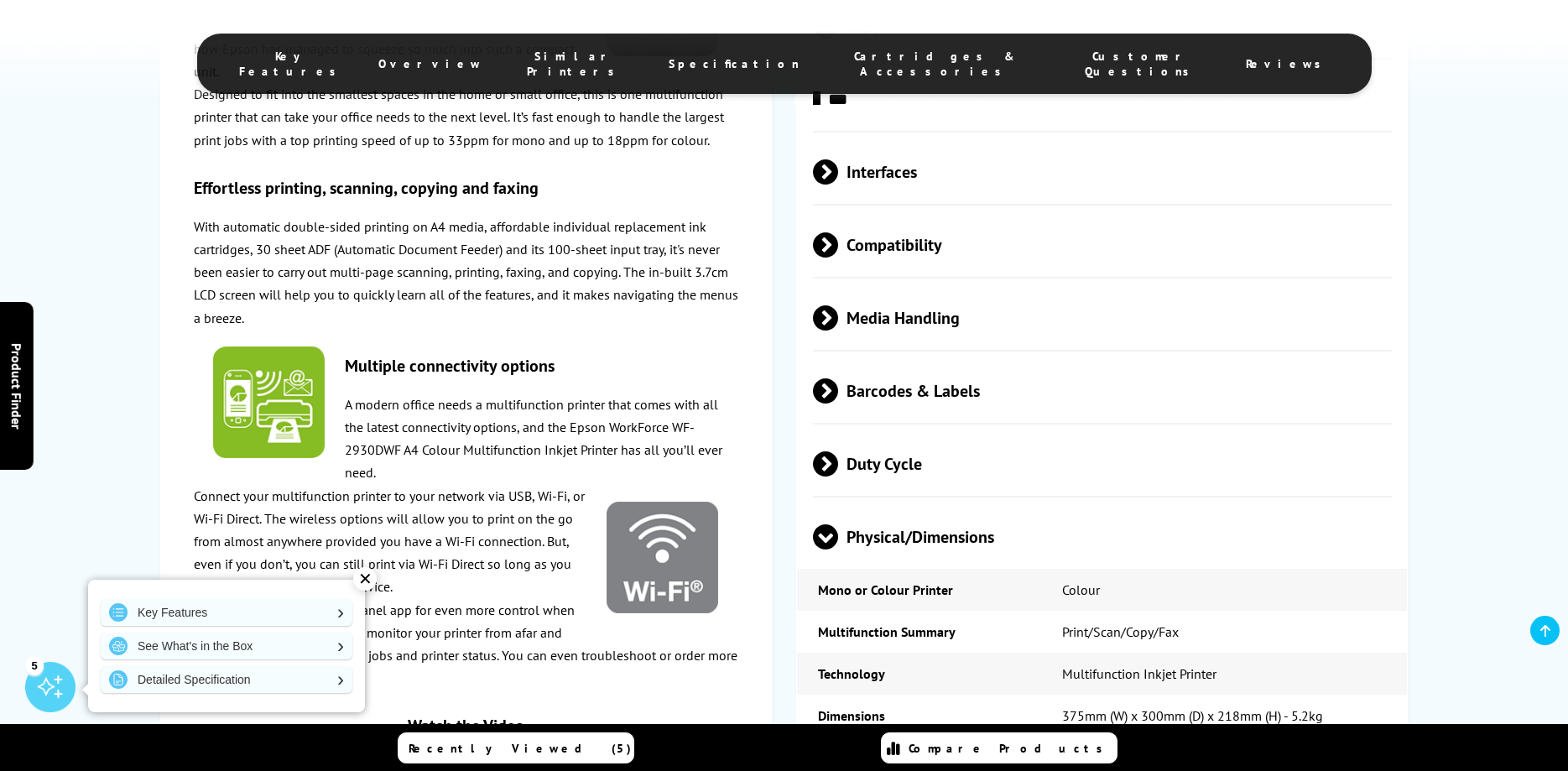
scroll to position [3054, 0]
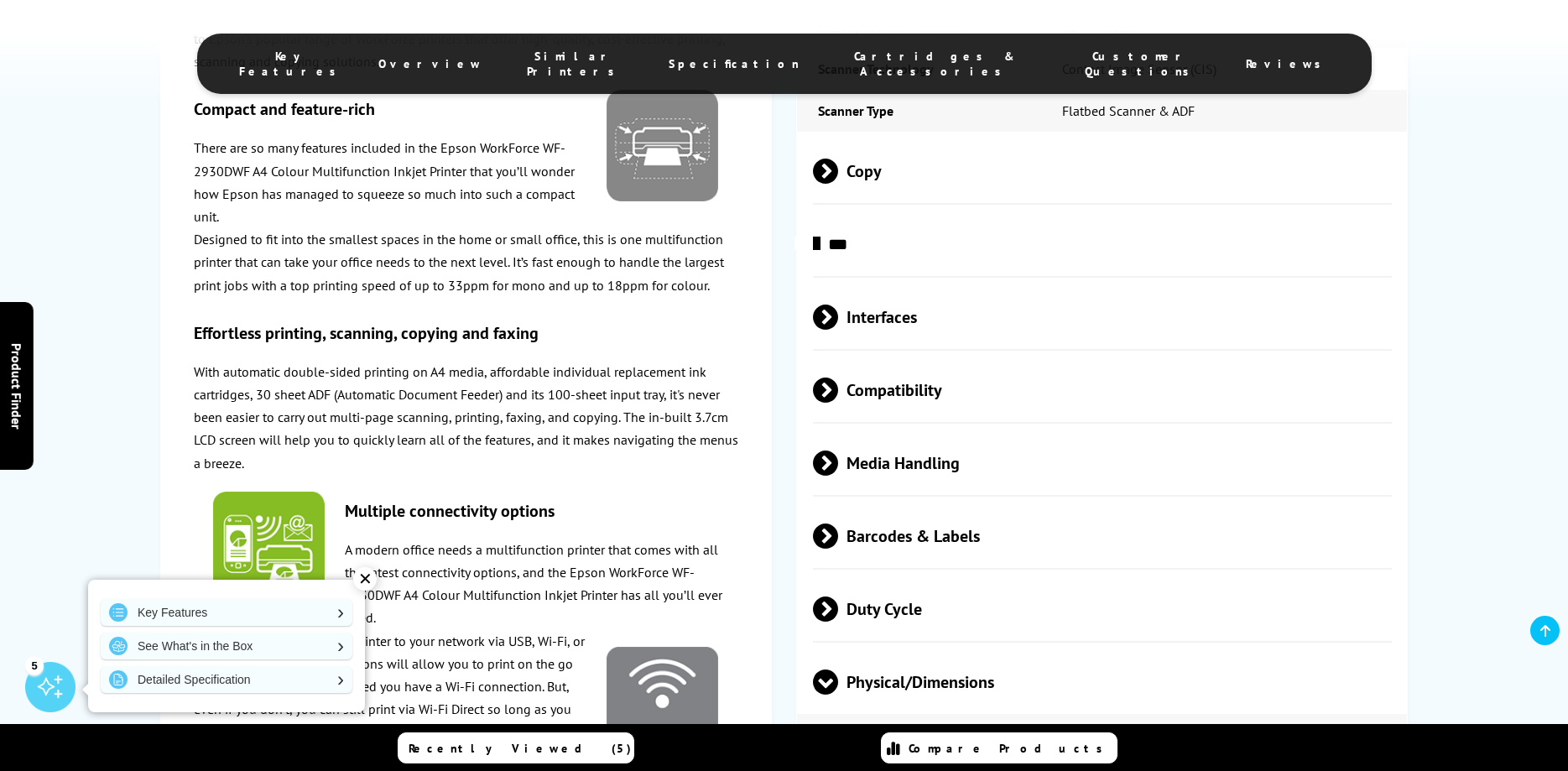
click at [959, 689] on span "Physical/Dimensions" at bounding box center [1103, 683] width 580 height 63
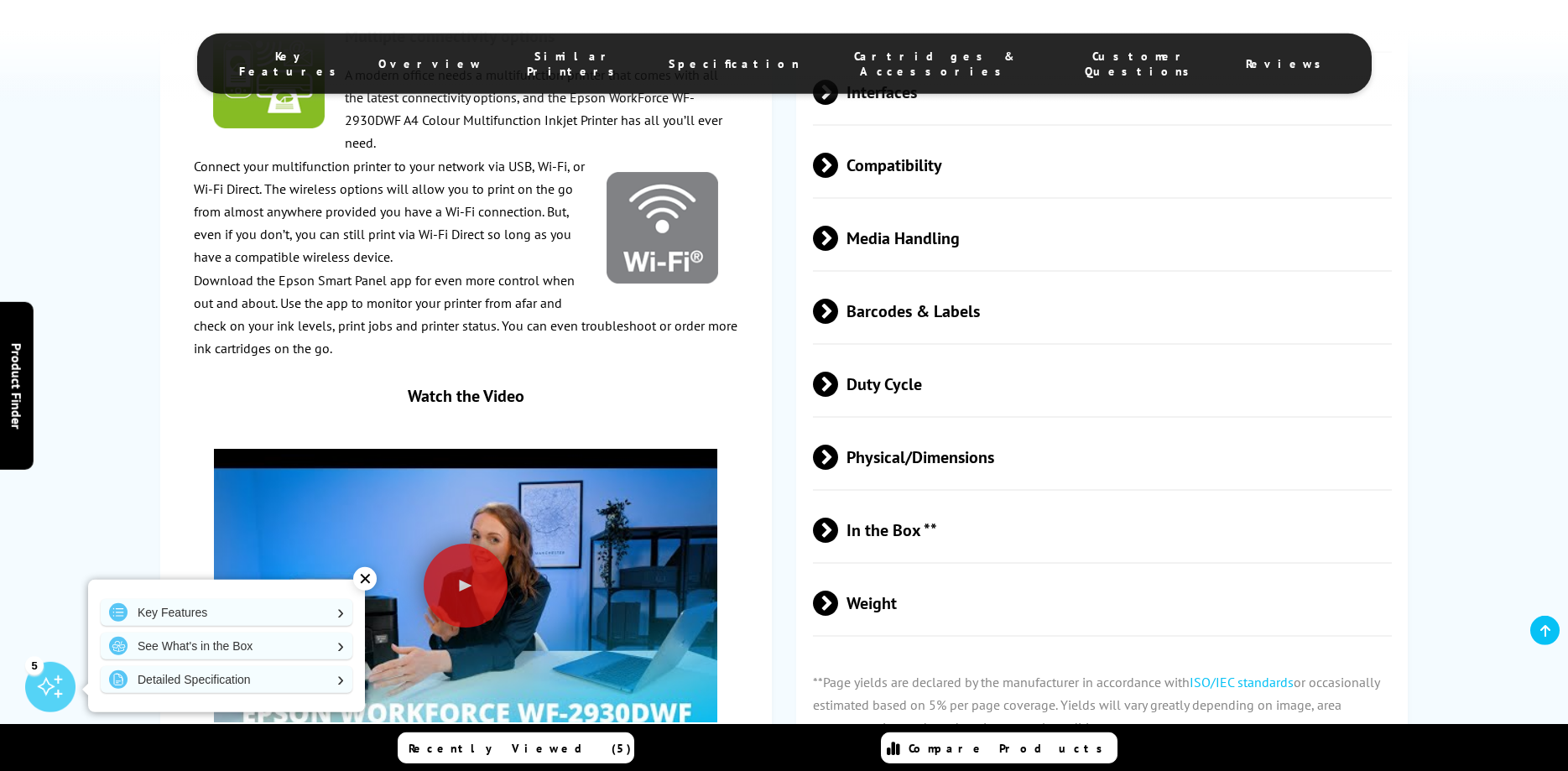
scroll to position [3481, 0]
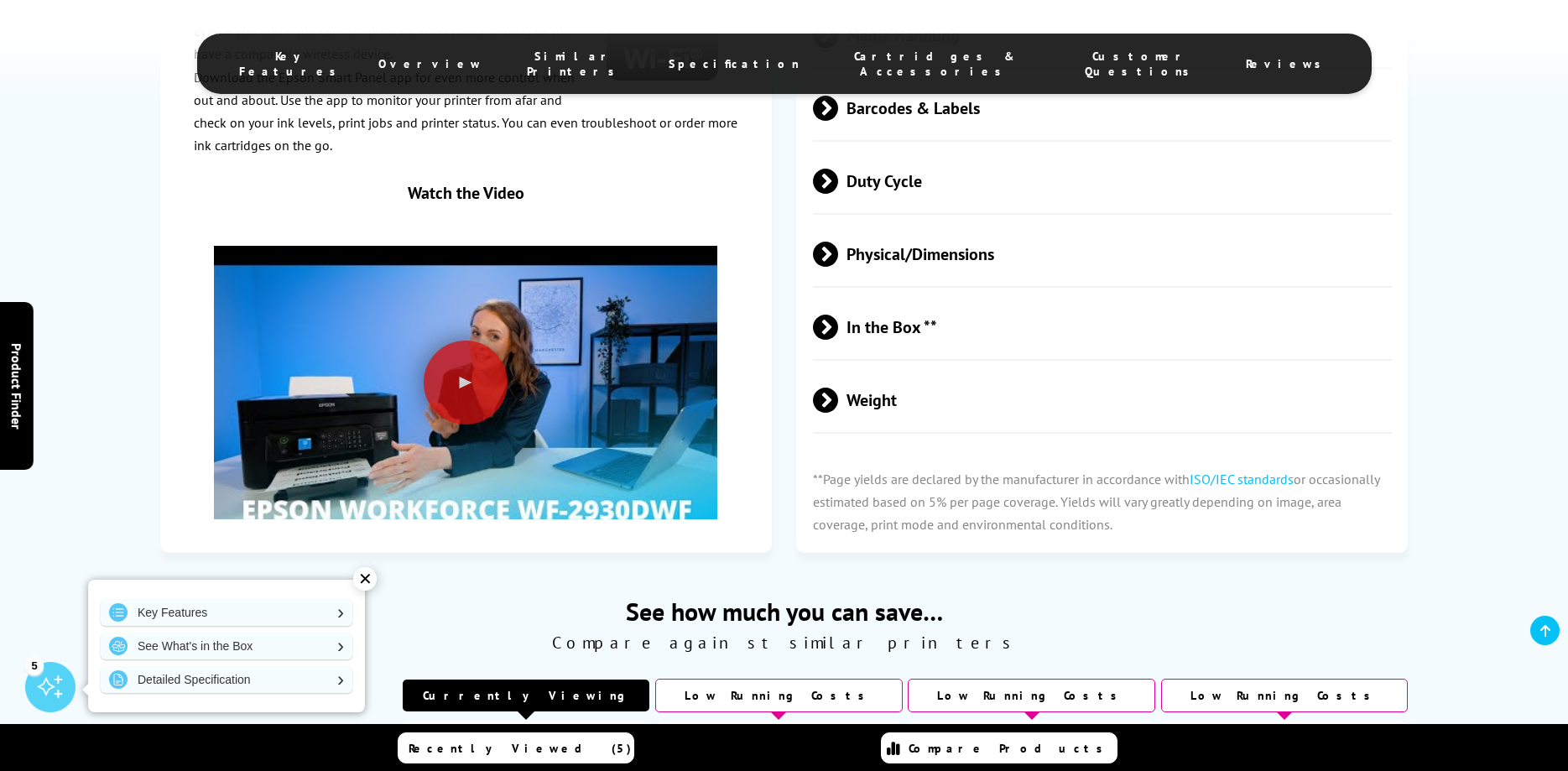
click at [838, 260] on span at bounding box center [838, 254] width 0 height 26
